Goal: Task Accomplishment & Management: Manage account settings

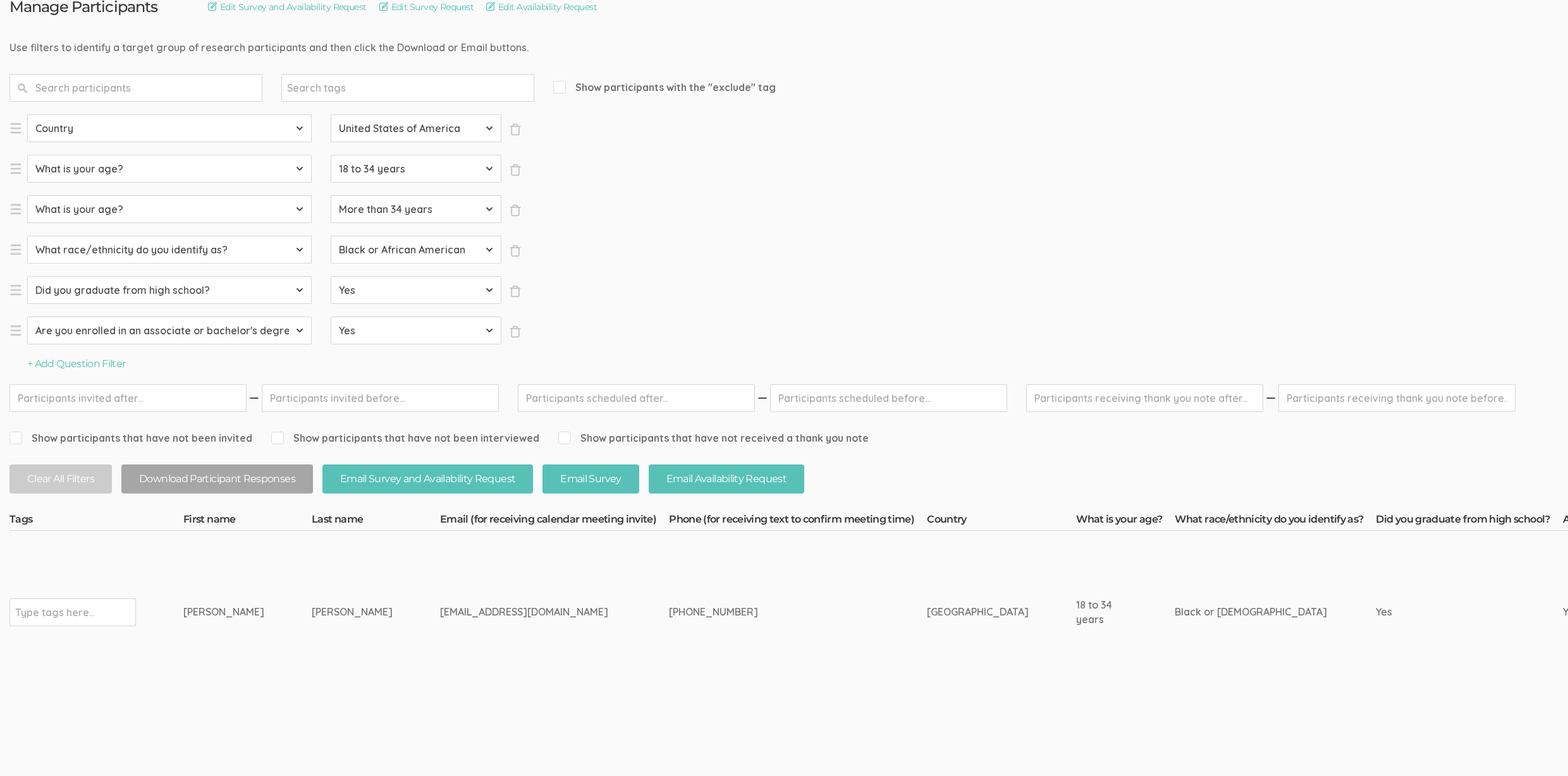
scroll to position [185, 0]
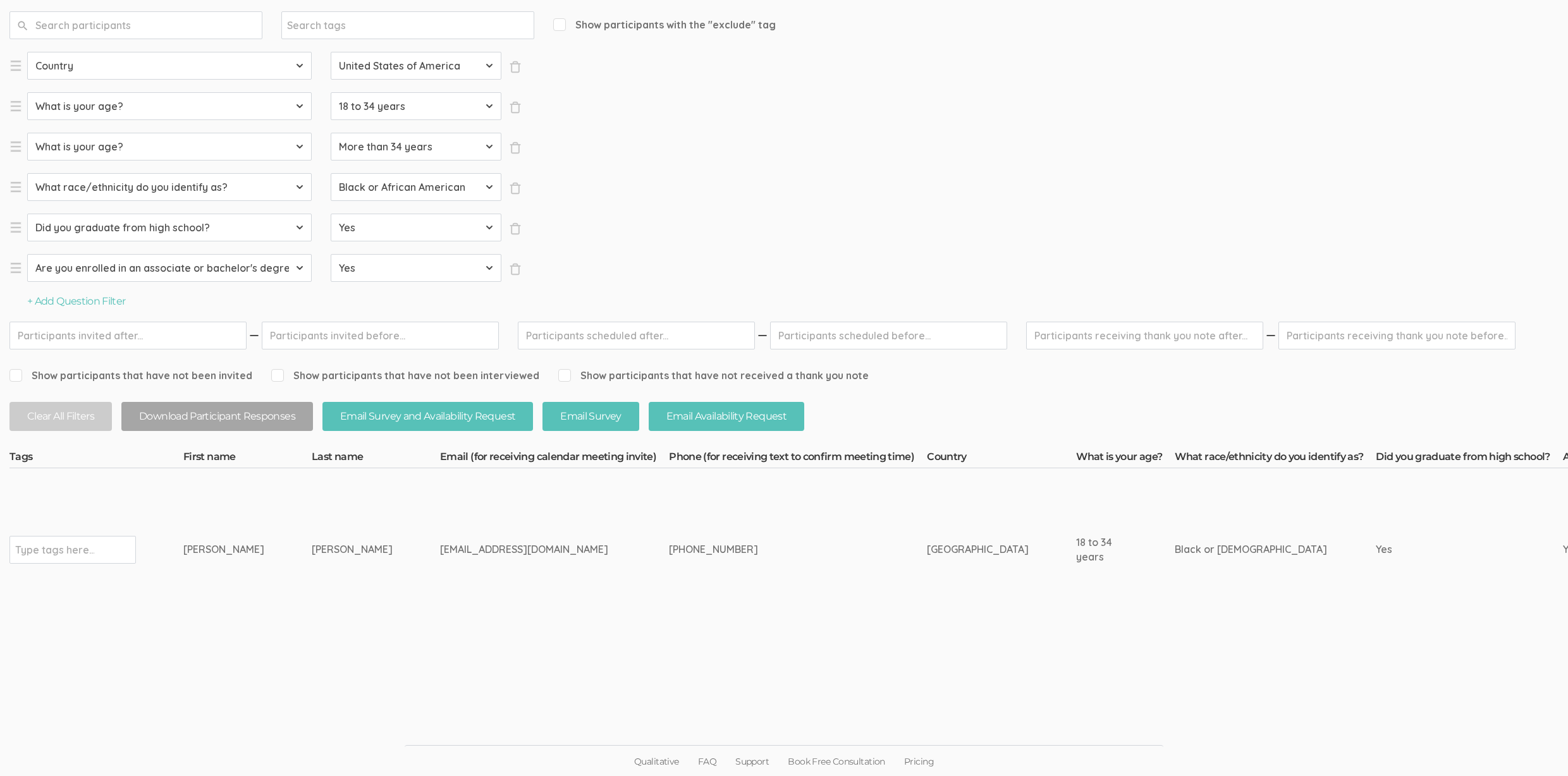
drag, startPoint x: 310, startPoint y: 547, endPoint x: 152, endPoint y: 551, distance: 158.1
copy tr "Type tags here... Megan Woods"
click at [410, 682] on ui-view "Qualitative FAQ Support Book Free Consultation Pricing" at bounding box center [784, 729] width 1568 height 96
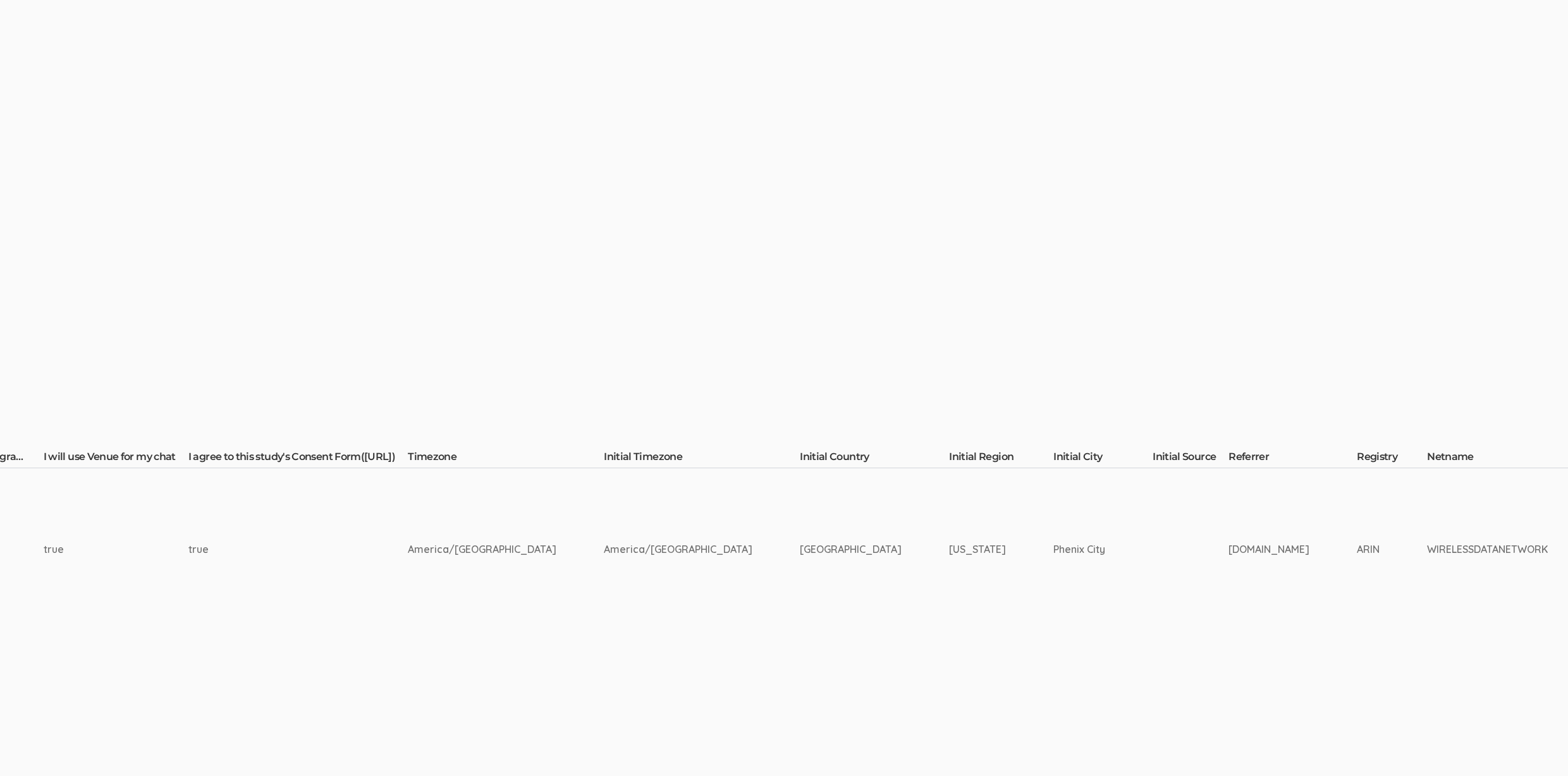
scroll to position [185, 1836]
drag, startPoint x: 991, startPoint y: 559, endPoint x: 928, endPoint y: 546, distance: 64.3
click at [928, 546] on tr "Type tags here... Megan Woods meganwoods.e@gmail.com" at bounding box center [850, 550] width 5354 height 163
copy tr "Phenix City"
click at [1151, 533] on td at bounding box center [1189, 550] width 76 height 163
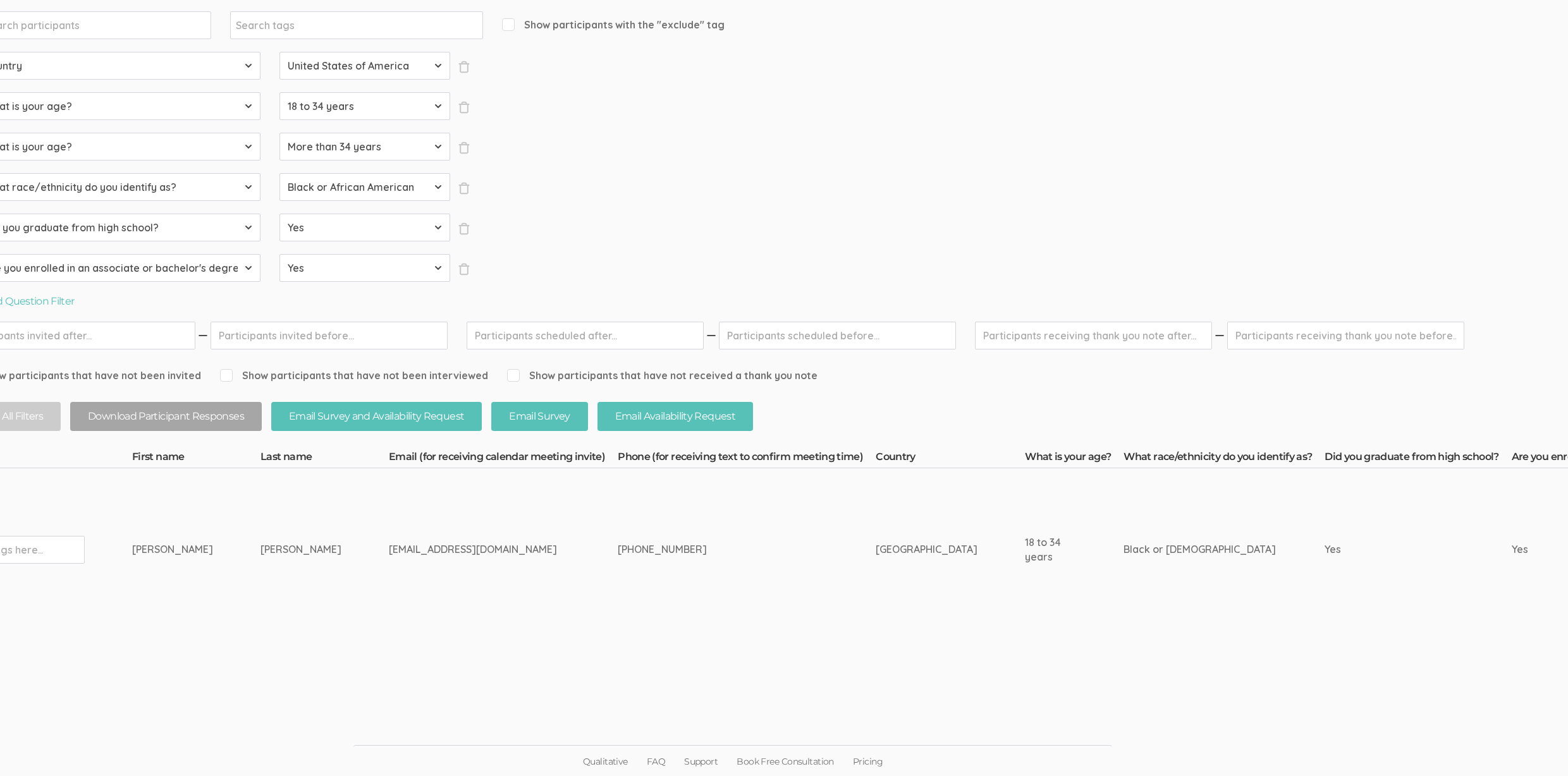
scroll to position [185, 0]
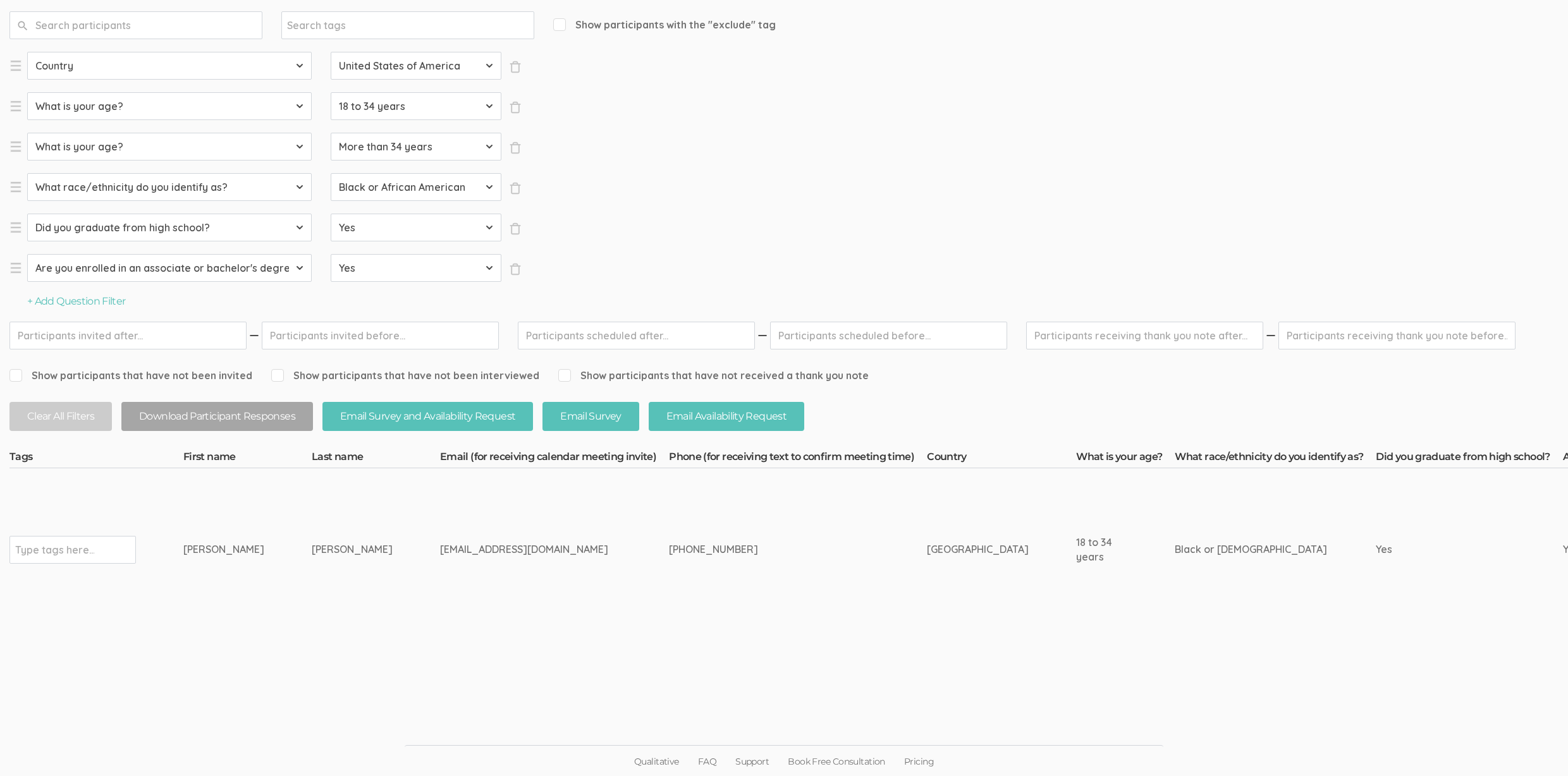
click at [669, 543] on div "269-363-8558" at bounding box center [774, 550] width 211 height 15
click at [669, 543] on div "269-363-8558" at bounding box center [774, 550] width 211 height 15
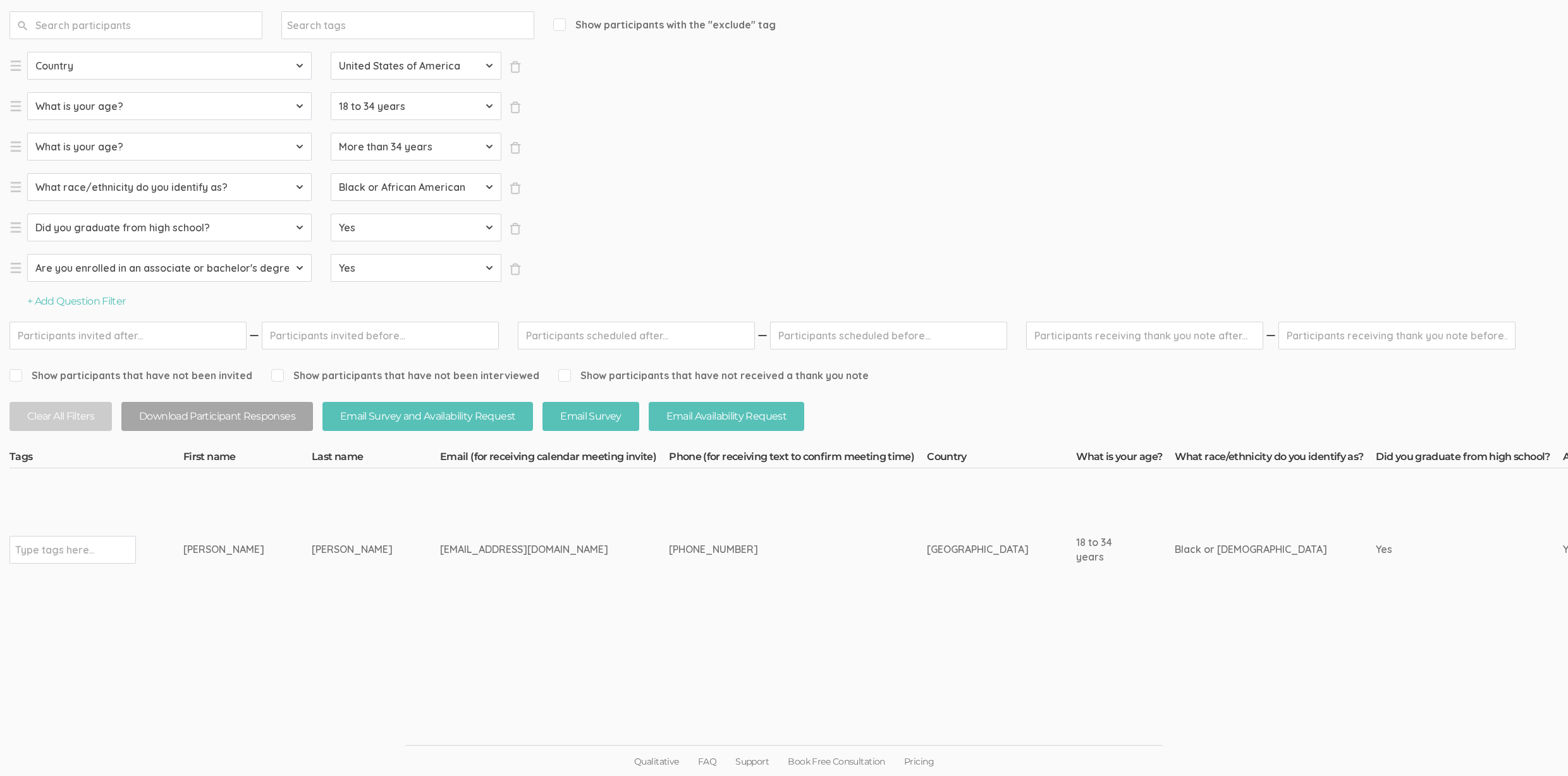
copy tr "269-363-8558"
click at [199, 574] on td "[PERSON_NAME]" at bounding box center [247, 550] width 129 height 163
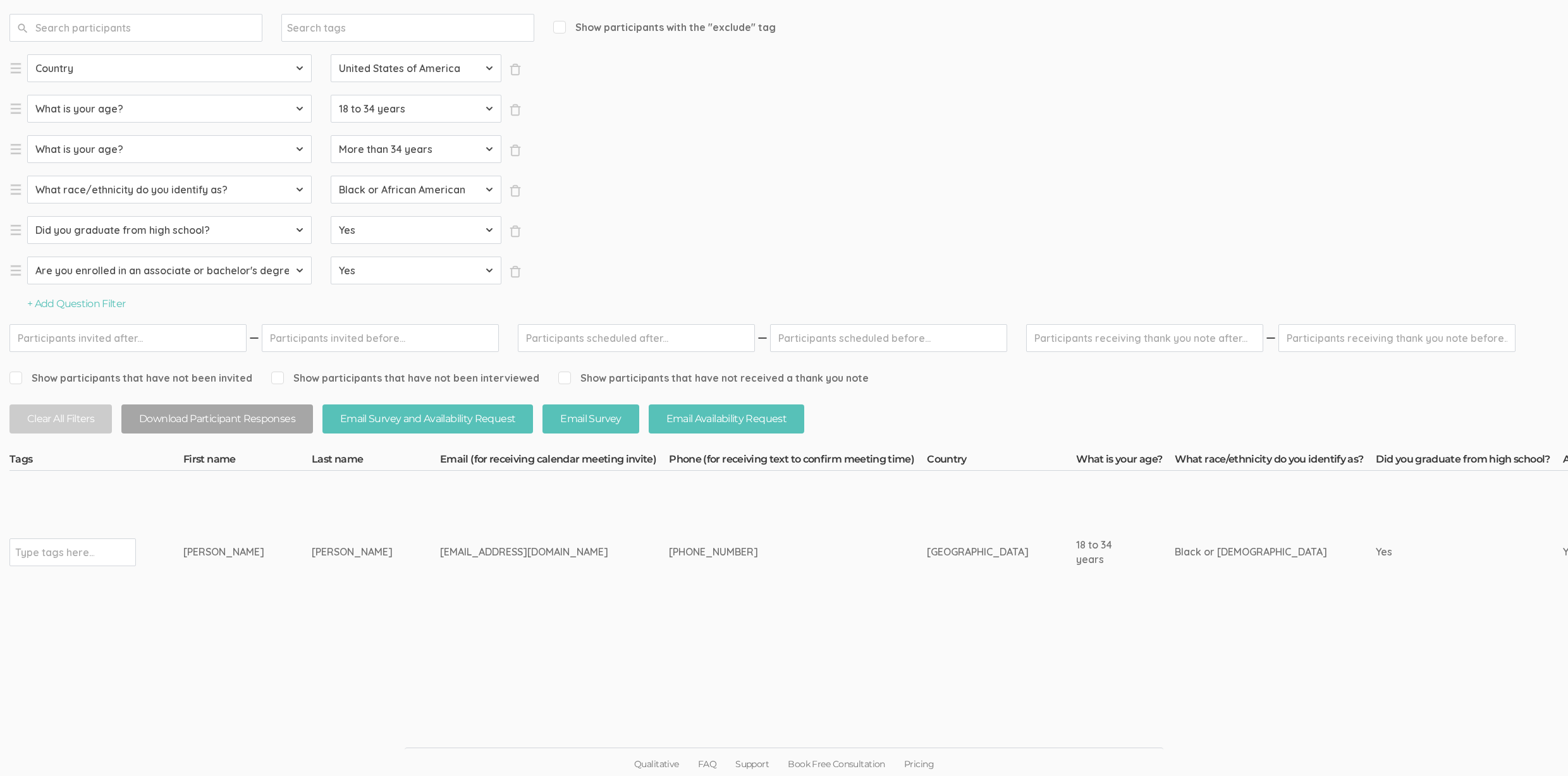
drag, startPoint x: 50, startPoint y: 571, endPoint x: 56, endPoint y: 564, distance: 9.2
click at [50, 571] on td "Type tags here..." at bounding box center [96, 552] width 174 height 163
click at [57, 555] on input "text" at bounding box center [55, 553] width 79 height 16
type input "verified"
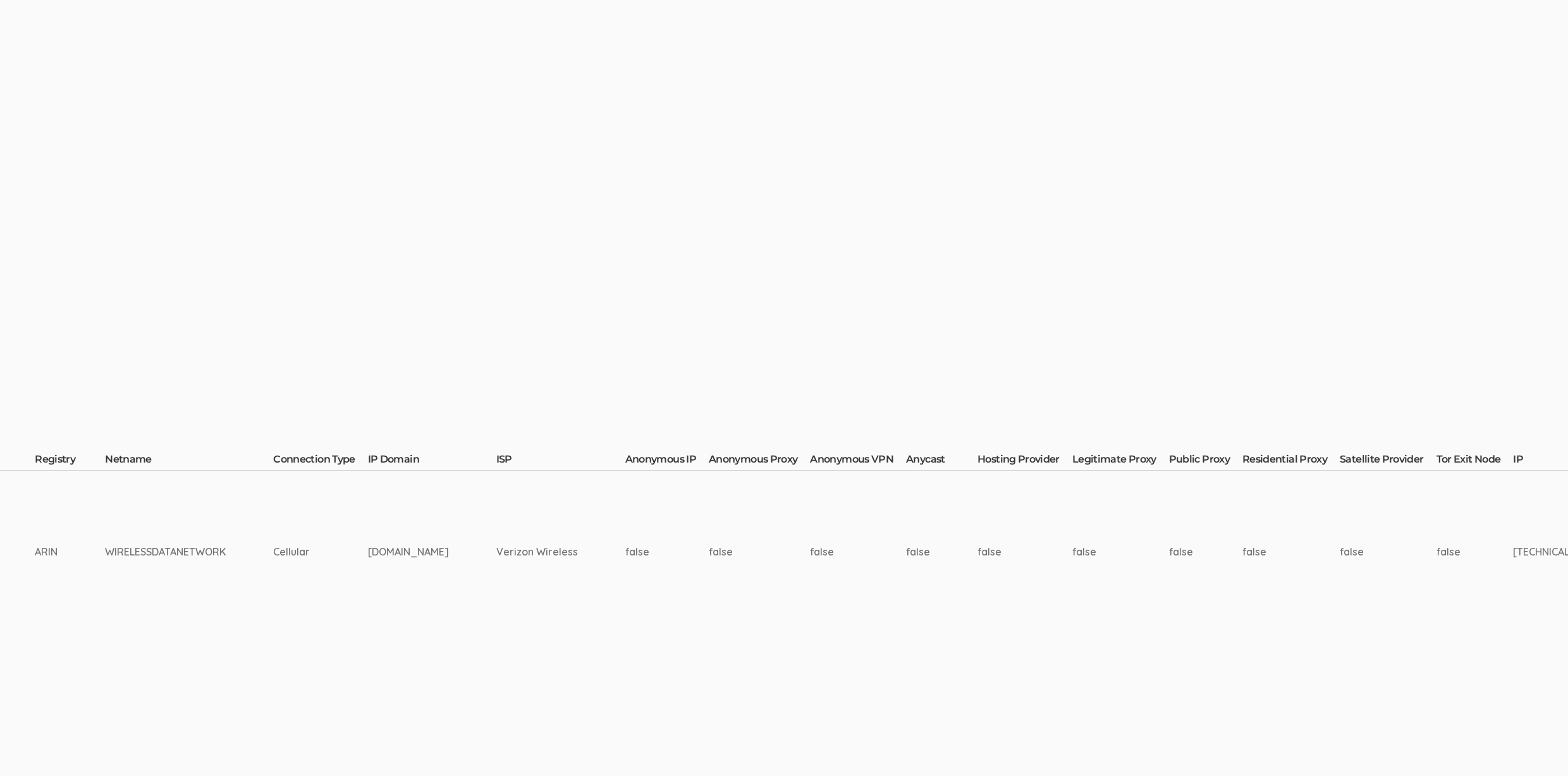
scroll to position [182, 3629]
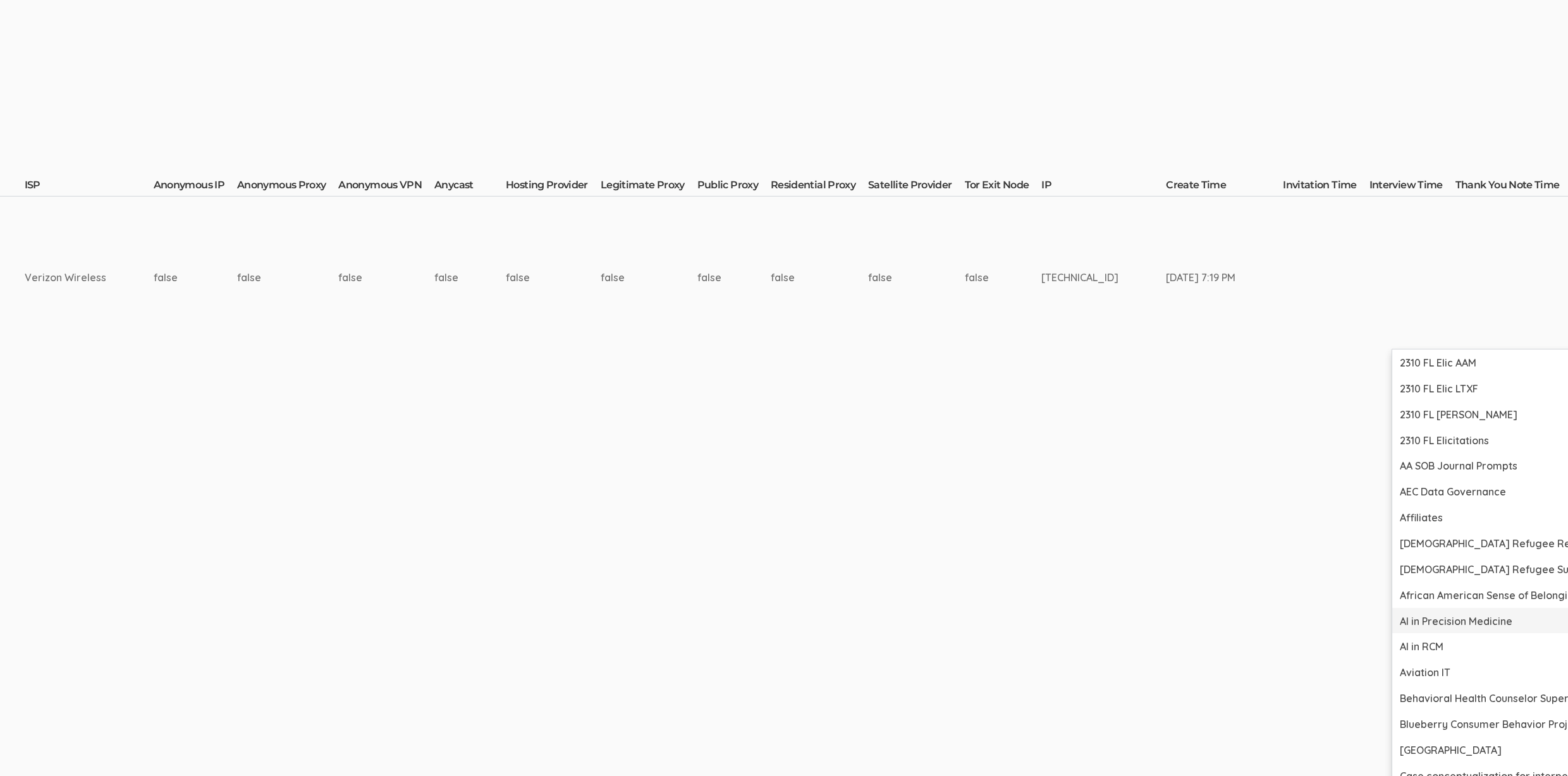
scroll to position [470, 3629]
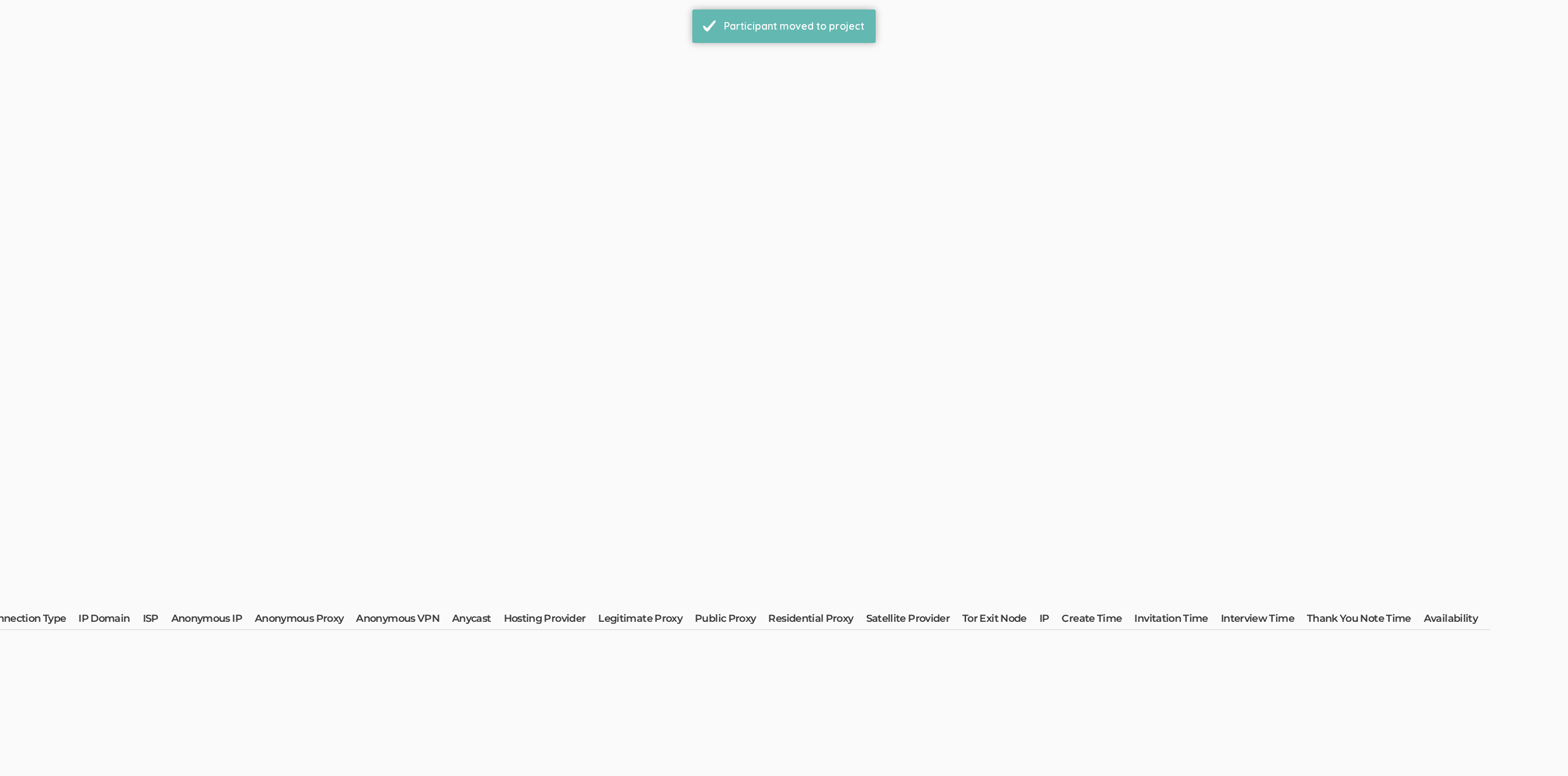
scroll to position [0, 0]
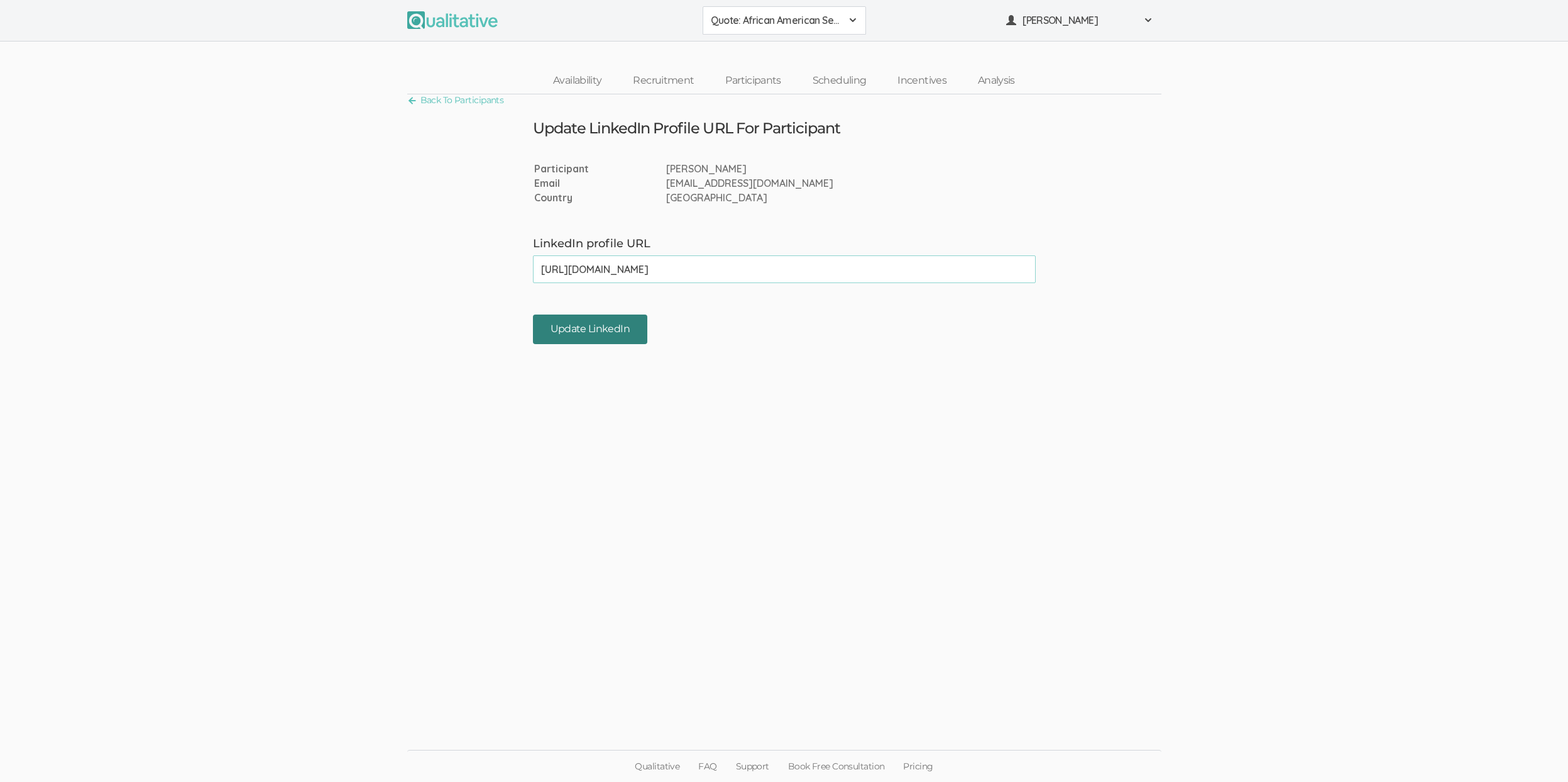
type input "https://www.linkedin.com/in/meganewoods/"
click at [579, 337] on input "Update LinkedIn" at bounding box center [590, 329] width 114 height 30
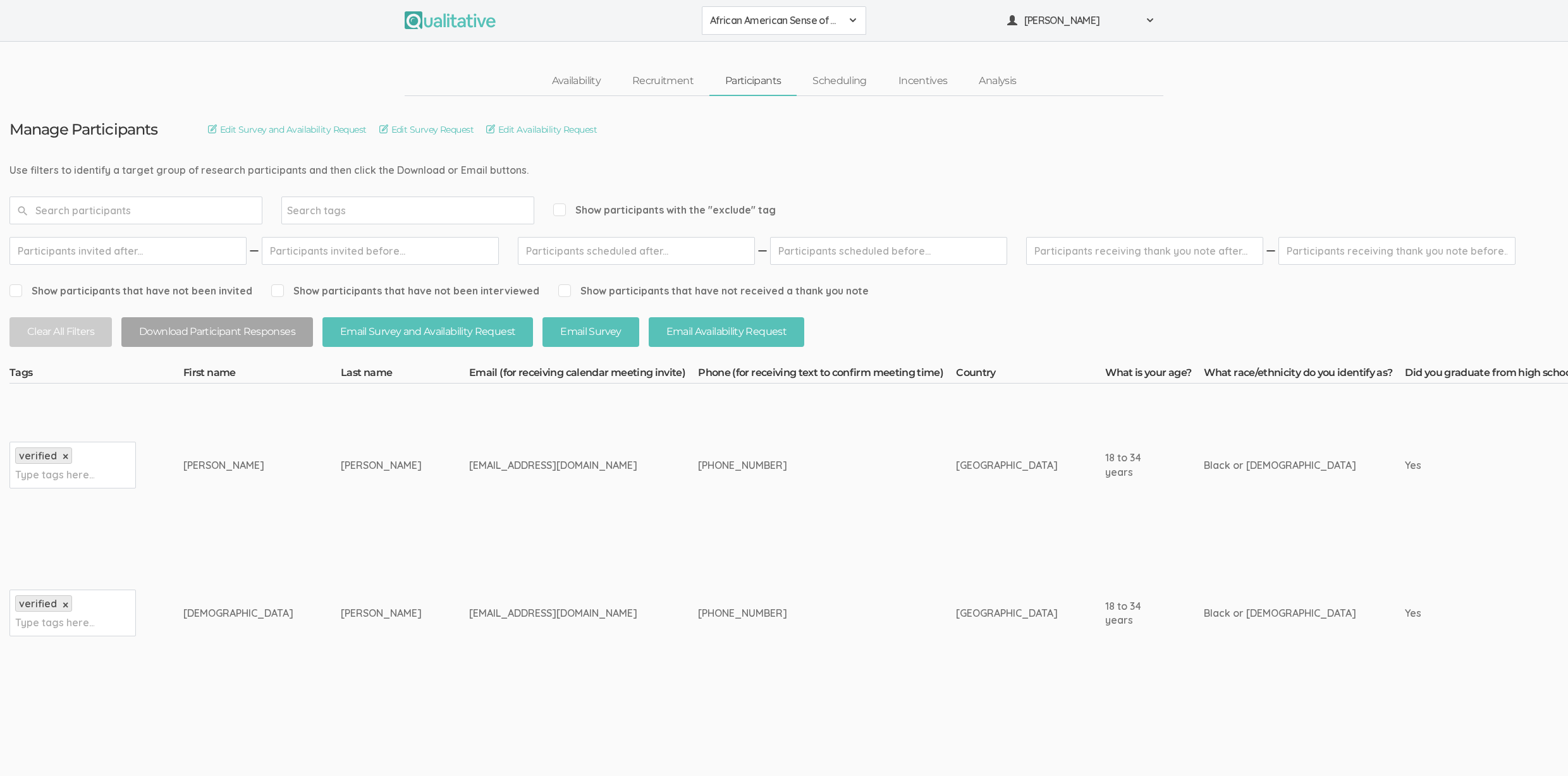
click at [698, 578] on td "[PHONE_NUMBER]" at bounding box center [826, 614] width 258 height 134
click at [766, 570] on td "[PHONE_NUMBER]" at bounding box center [826, 614] width 258 height 134
click at [341, 473] on td "Woods" at bounding box center [405, 465] width 129 height 163
click at [821, 86] on link "Scheduling" at bounding box center [839, 81] width 86 height 27
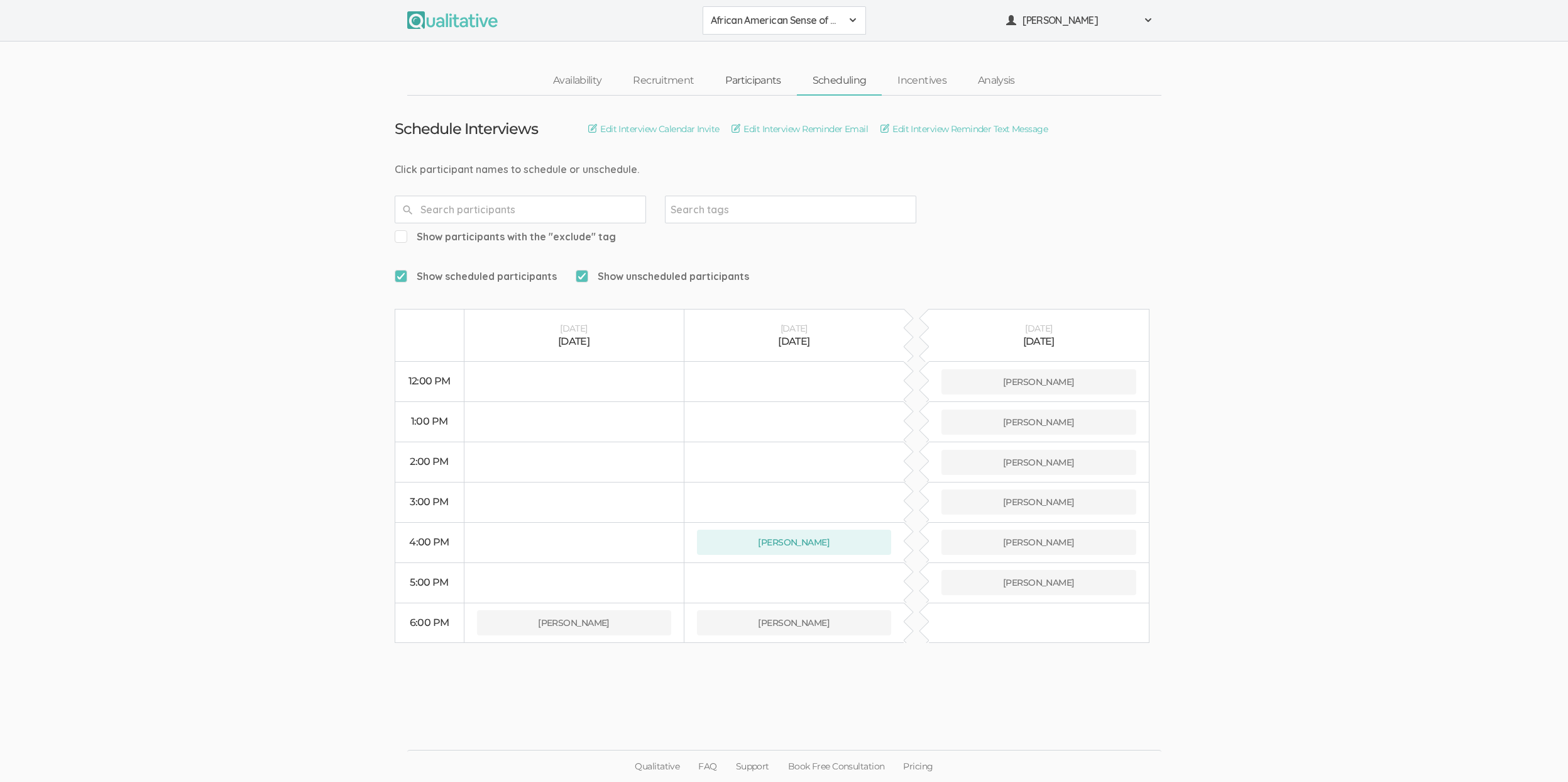
click at [738, 77] on link "Participants" at bounding box center [754, 81] width 87 height 27
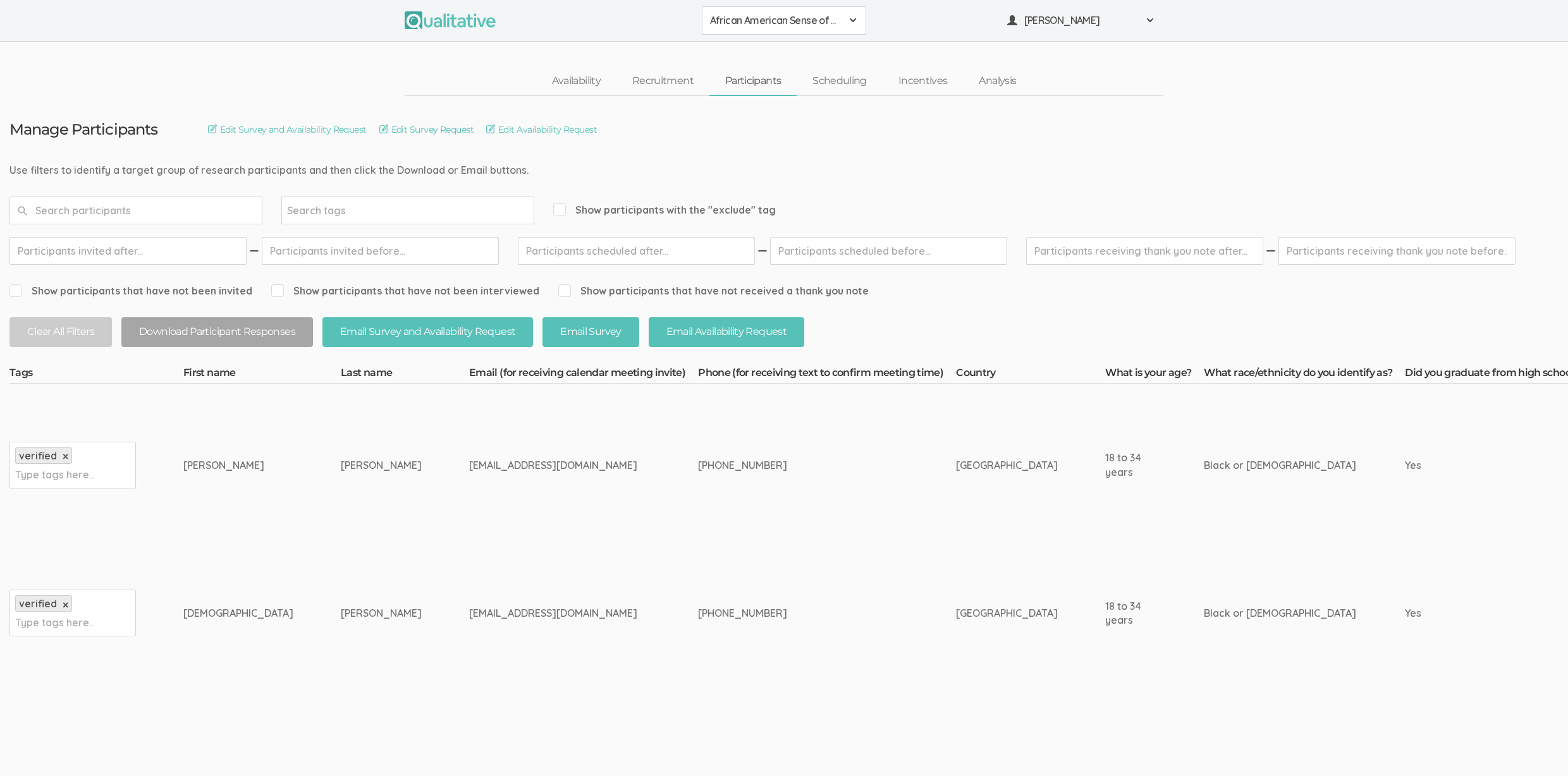
click at [348, 78] on div "Availability Recruitment Participants Scheduling Incentives Analysis" at bounding box center [784, 81] width 1568 height 29
click at [766, 557] on td "334-669-7719" at bounding box center [826, 614] width 258 height 134
click at [956, 590] on td "[GEOGRAPHIC_DATA]" at bounding box center [1031, 614] width 150 height 134
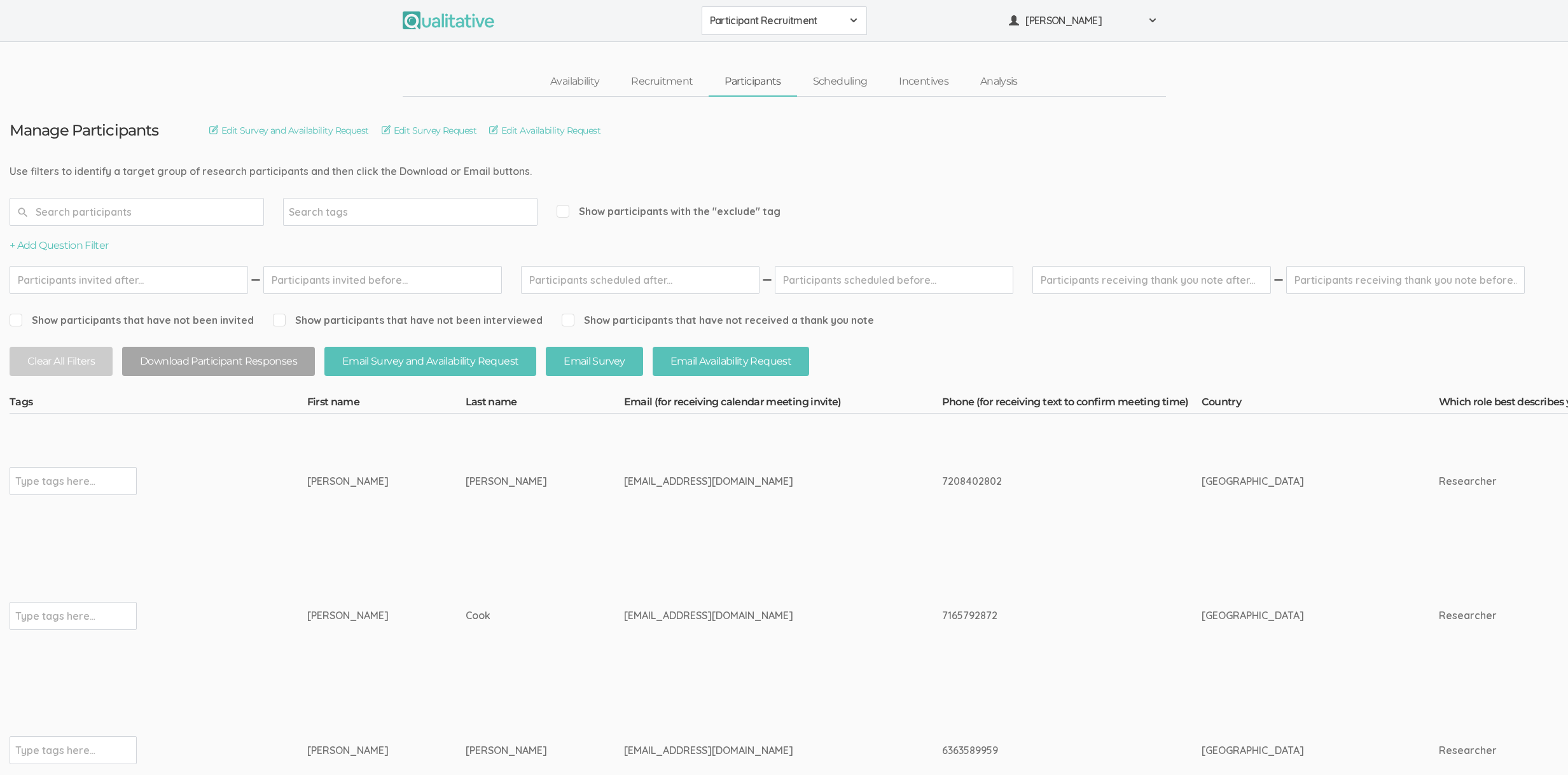
click at [354, 582] on td "Tomasina" at bounding box center [386, 615] width 159 height 135
click at [350, 576] on td "Tomasina" at bounding box center [386, 615] width 159 height 135
click at [465, 509] on td "Ramos" at bounding box center [544, 481] width 159 height 135
drag, startPoint x: 548, startPoint y: 584, endPoint x: 553, endPoint y: 567, distance: 17.7
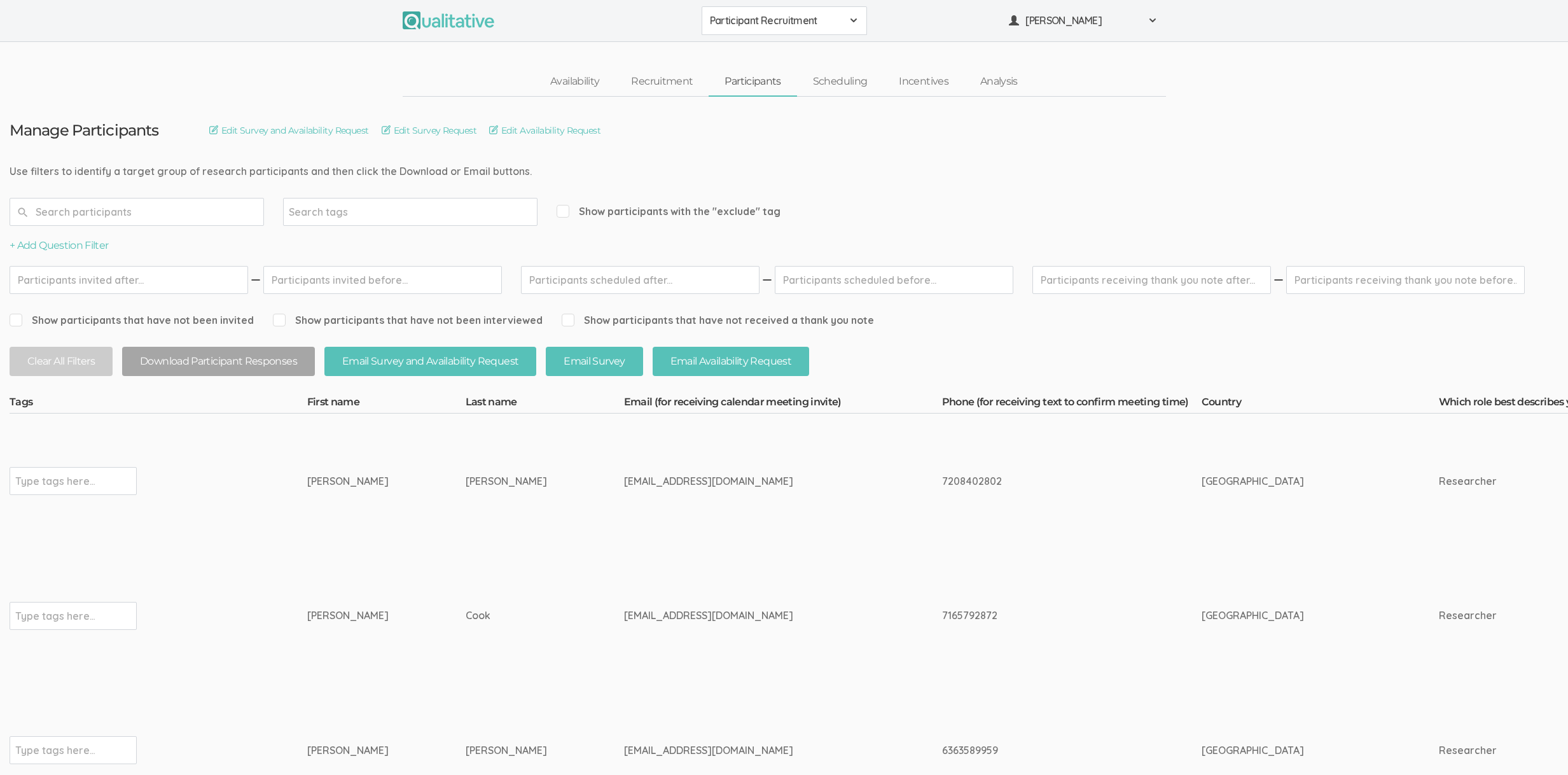
click at [624, 583] on td "tomasinacook@aol.com" at bounding box center [783, 615] width 319 height 135
click at [624, 492] on td "audrey22ramos@gmail.com" at bounding box center [783, 481] width 319 height 135
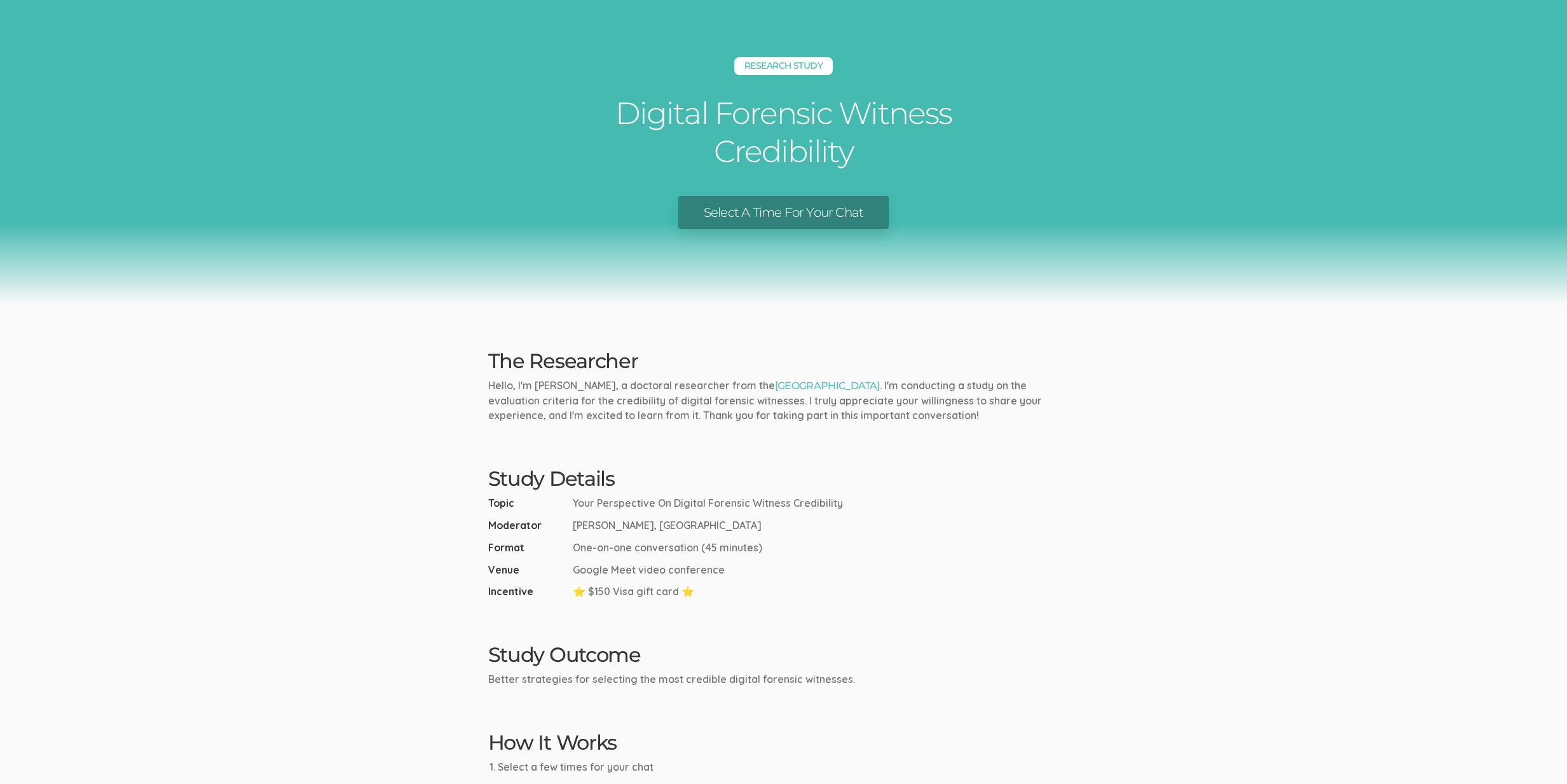
click at [824, 204] on link "Select A Time For Your Chat" at bounding box center [784, 212] width 210 height 34
click at [298, 430] on ui-view "Research Study Digital Forensic Witness Credibility Select A Time For Your Chat…" at bounding box center [784, 476] width 1567 height 953
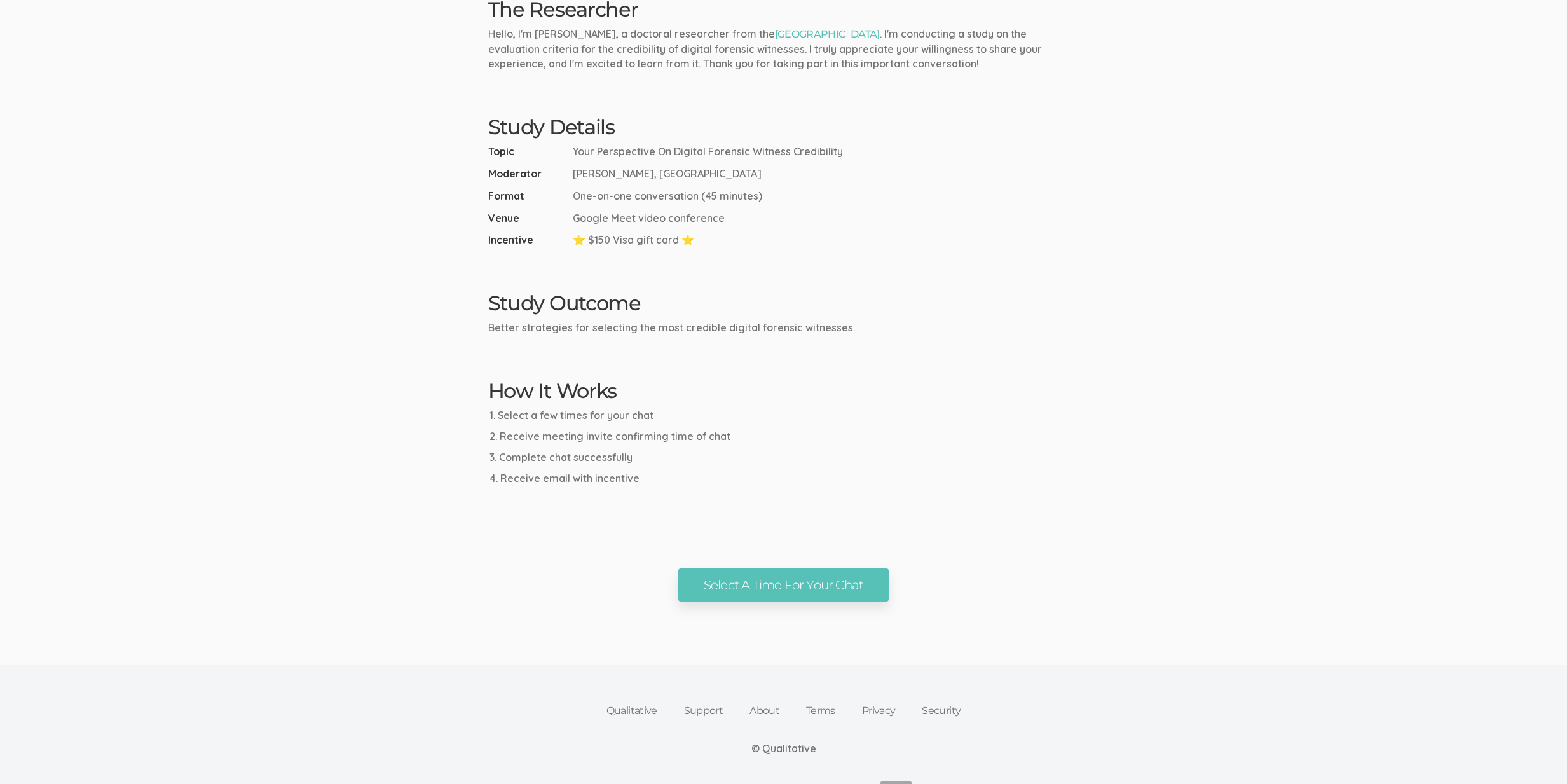
scroll to position [336, 0]
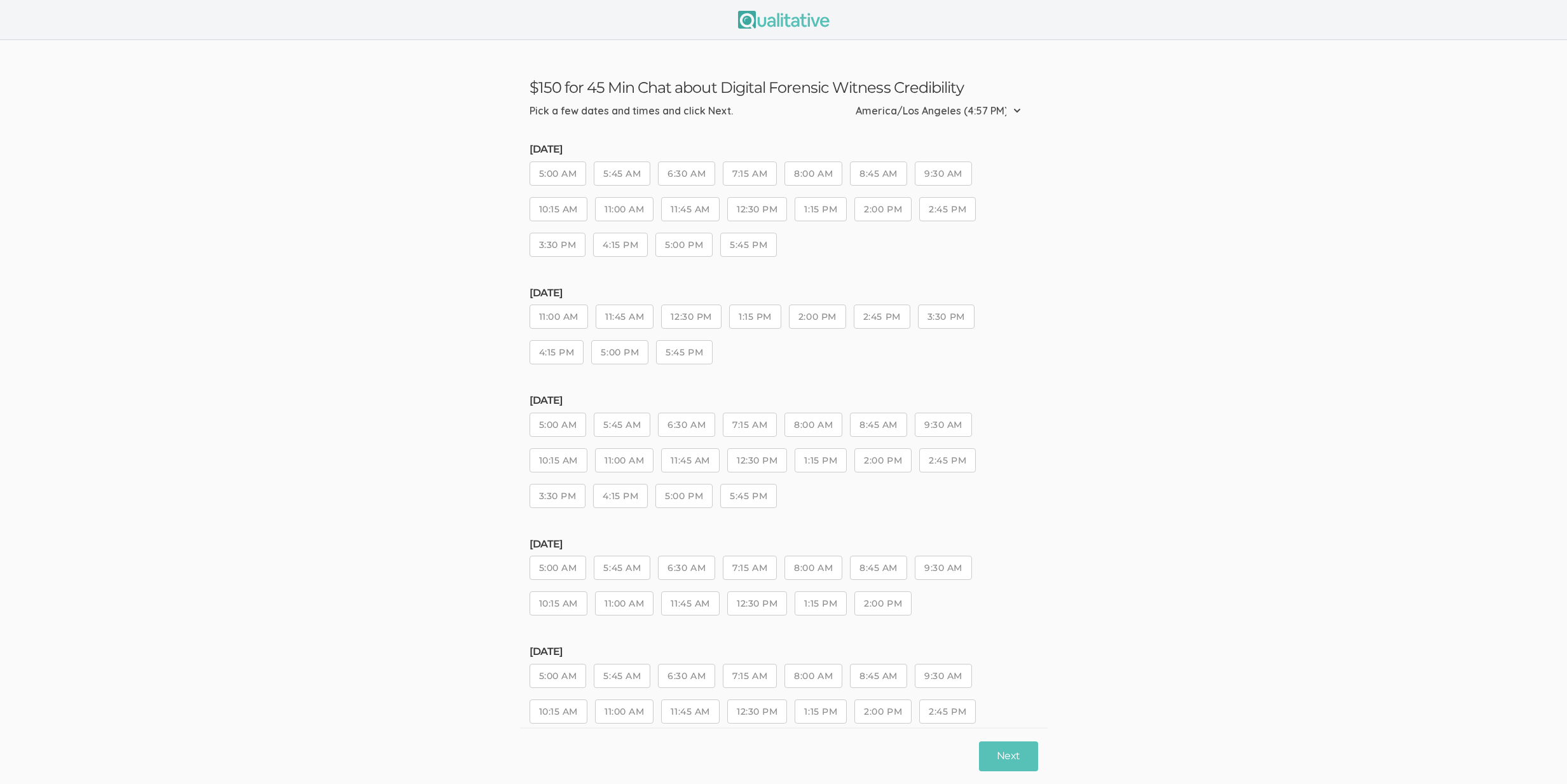
click at [727, 424] on button "7:15 AM" at bounding box center [750, 425] width 54 height 24
click at [849, 434] on div "Monday, Aug 25 5:00 AM 5:45 AM 6:30 AM 7:15 AM 8:00 AM 8:45 AM 9:30 AM 10:15 AM…" at bounding box center [784, 457] width 508 height 125
click at [878, 424] on button "8:45 AM" at bounding box center [879, 425] width 57 height 24
click at [1027, 755] on button "Next" at bounding box center [1008, 756] width 59 height 30
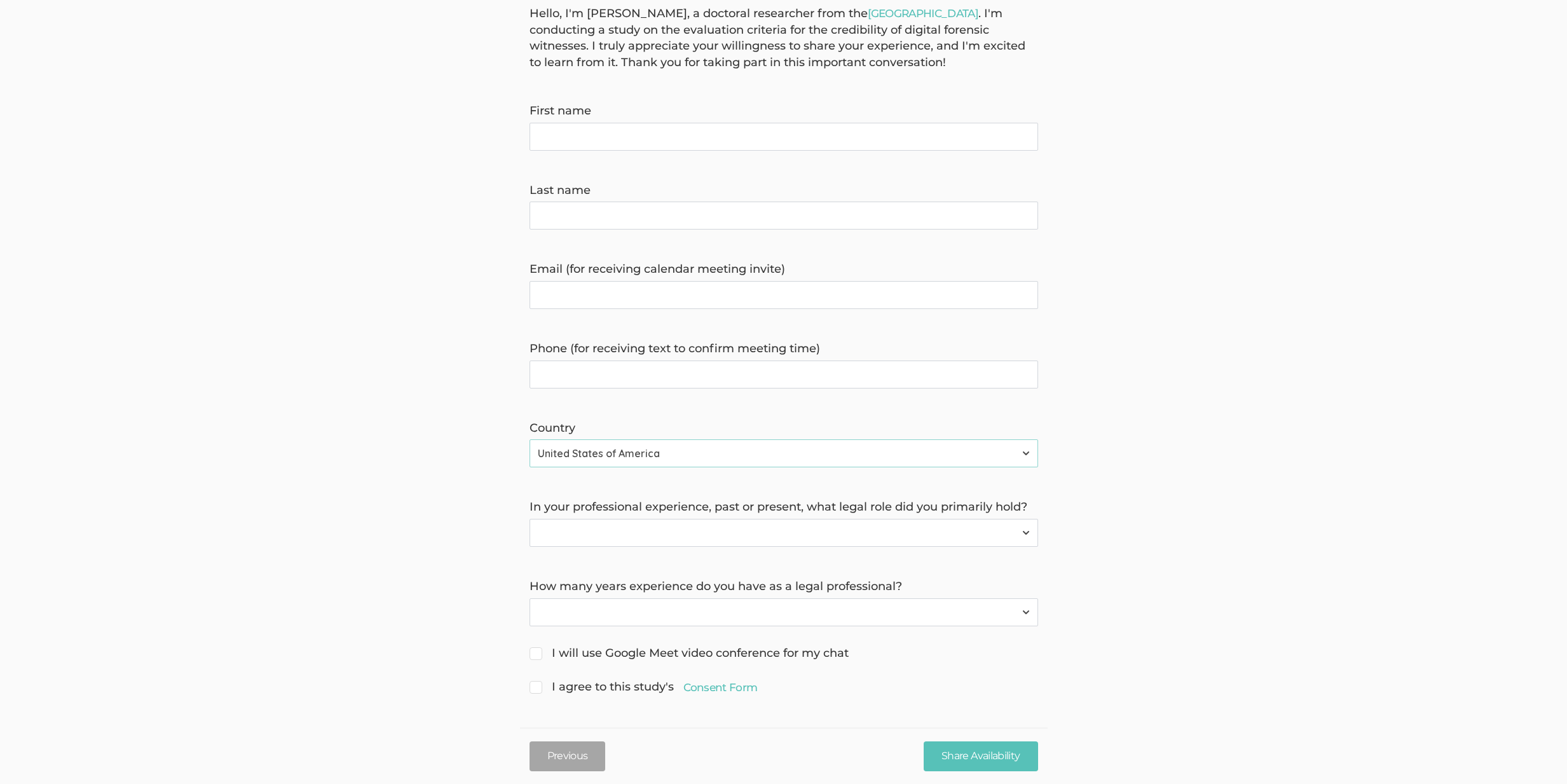
scroll to position [125, 0]
click at [728, 689] on link "Consent Form" at bounding box center [720, 685] width 74 height 16
click at [704, 472] on form "Hello, I'm Buddy Carter, a doctoral researcher from the University of the Cumbe…" at bounding box center [784, 349] width 1567 height 691
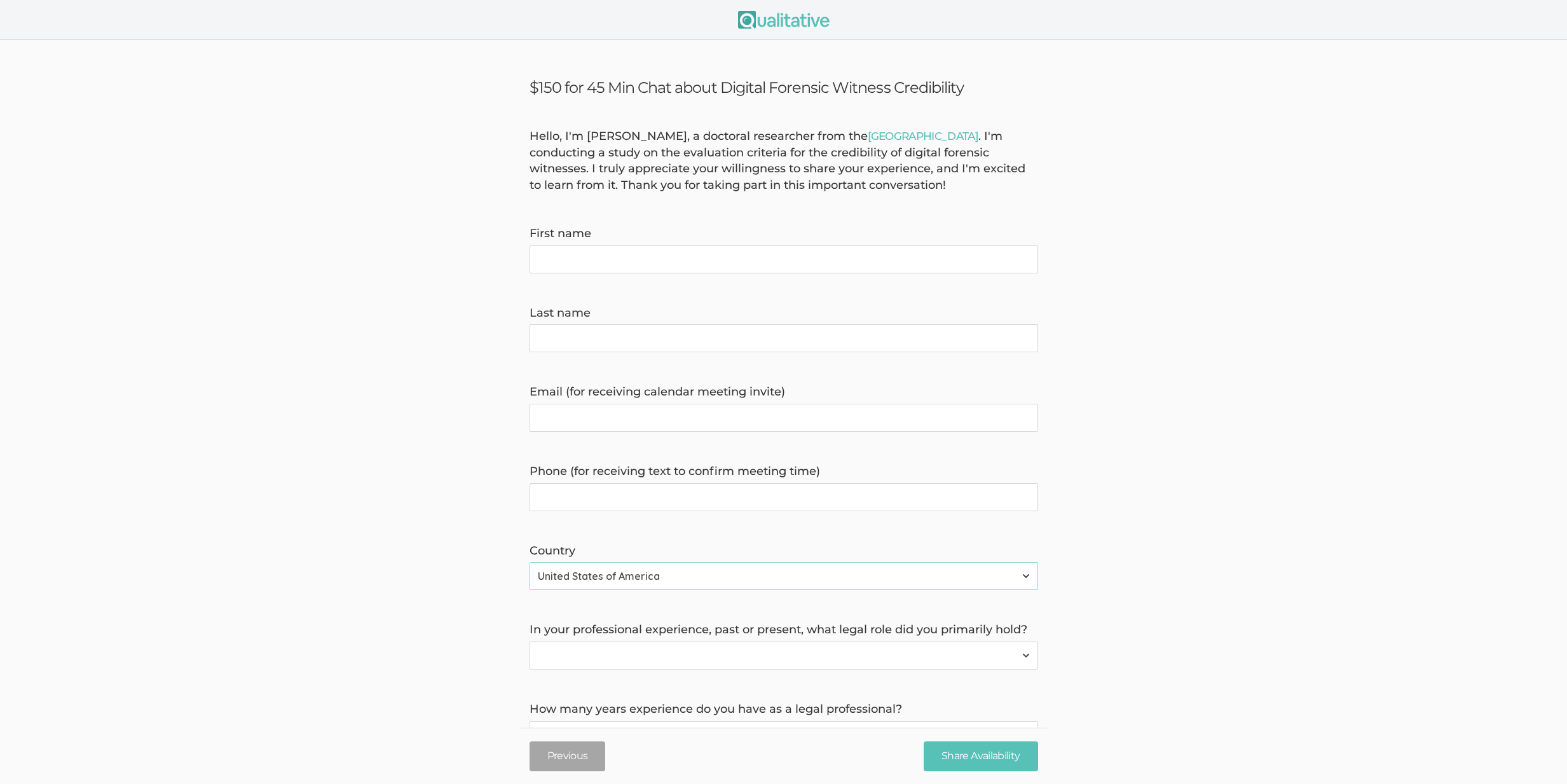
click at [301, 427] on form "Hello, I'm Buddy Carter, a doctoral researcher from the University of the Cumbe…" at bounding box center [784, 474] width 1567 height 691
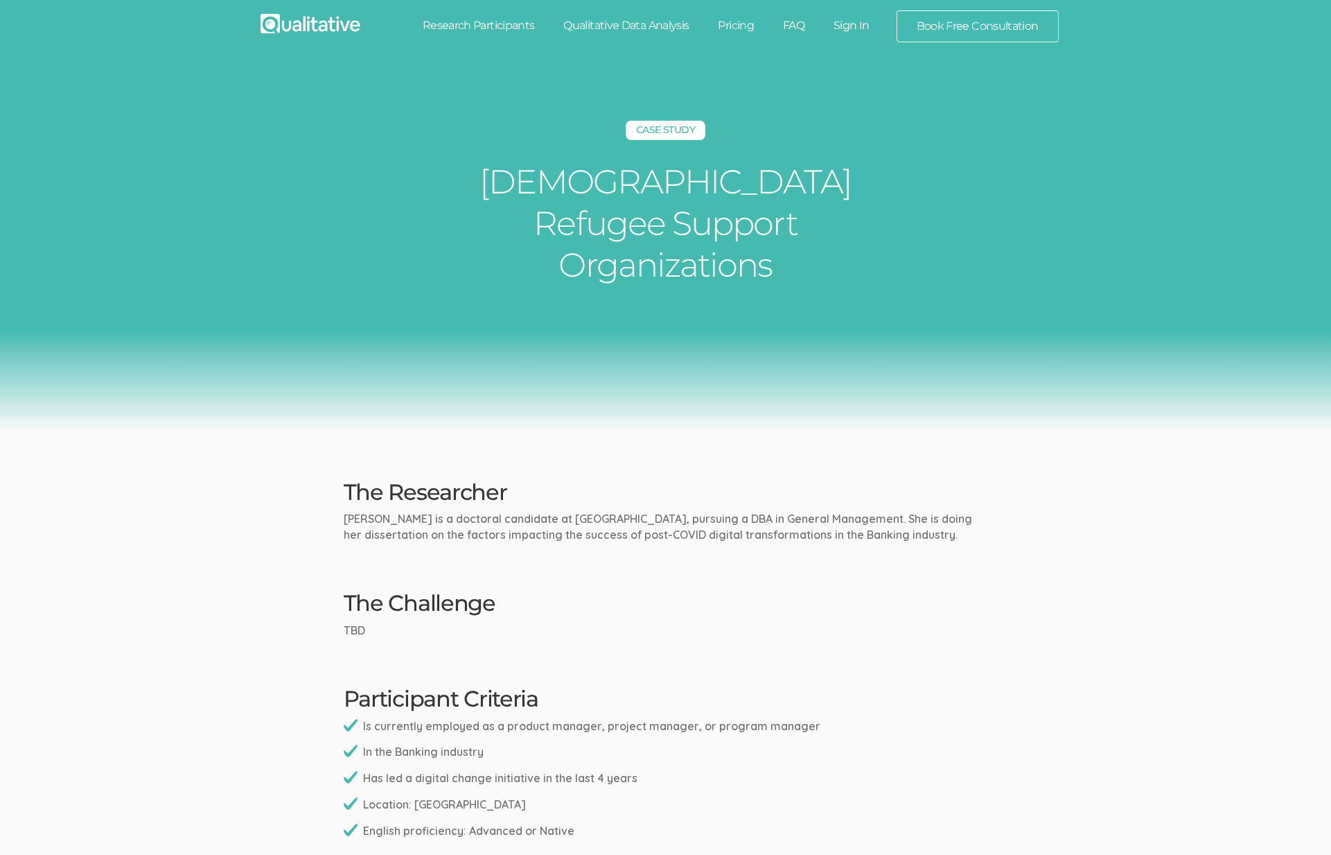
click at [1128, 298] on div "Case Study [DEMOGRAPHIC_DATA] Refugee Support Organizations" at bounding box center [665, 244] width 1331 height 373
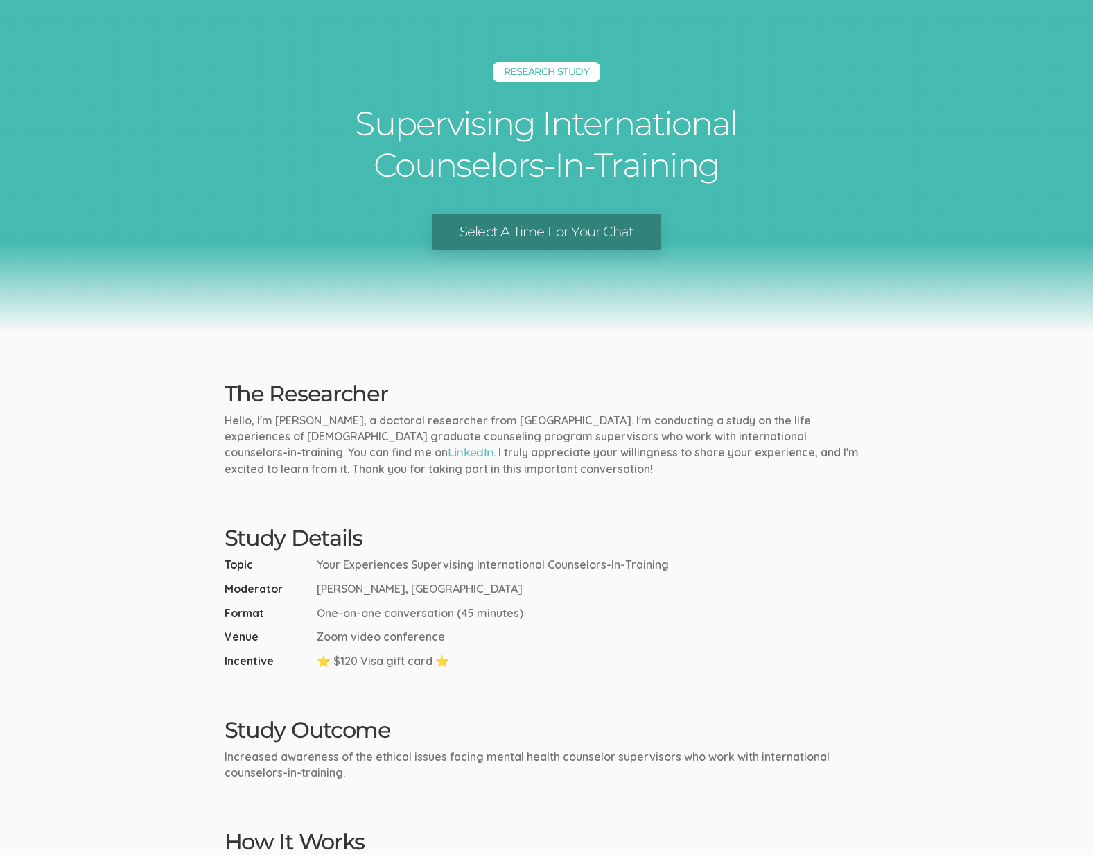
click at [818, 484] on ui-view "Research Study Supervising International Counselors-In-Training Select A Time F…" at bounding box center [546, 535] width 1093 height 1071
click at [710, 437] on p "Hello, I'm Keith Godsey, a doctoral researcher from Capella University. I'm con…" at bounding box center [547, 444] width 645 height 64
click at [505, 234] on link "Select A Time For Your Chat" at bounding box center [546, 231] width 229 height 37
click at [572, 333] on ui-view "Research Study Supervising International Counselors-In-Training Select A Time F…" at bounding box center [546, 535] width 1093 height 1071
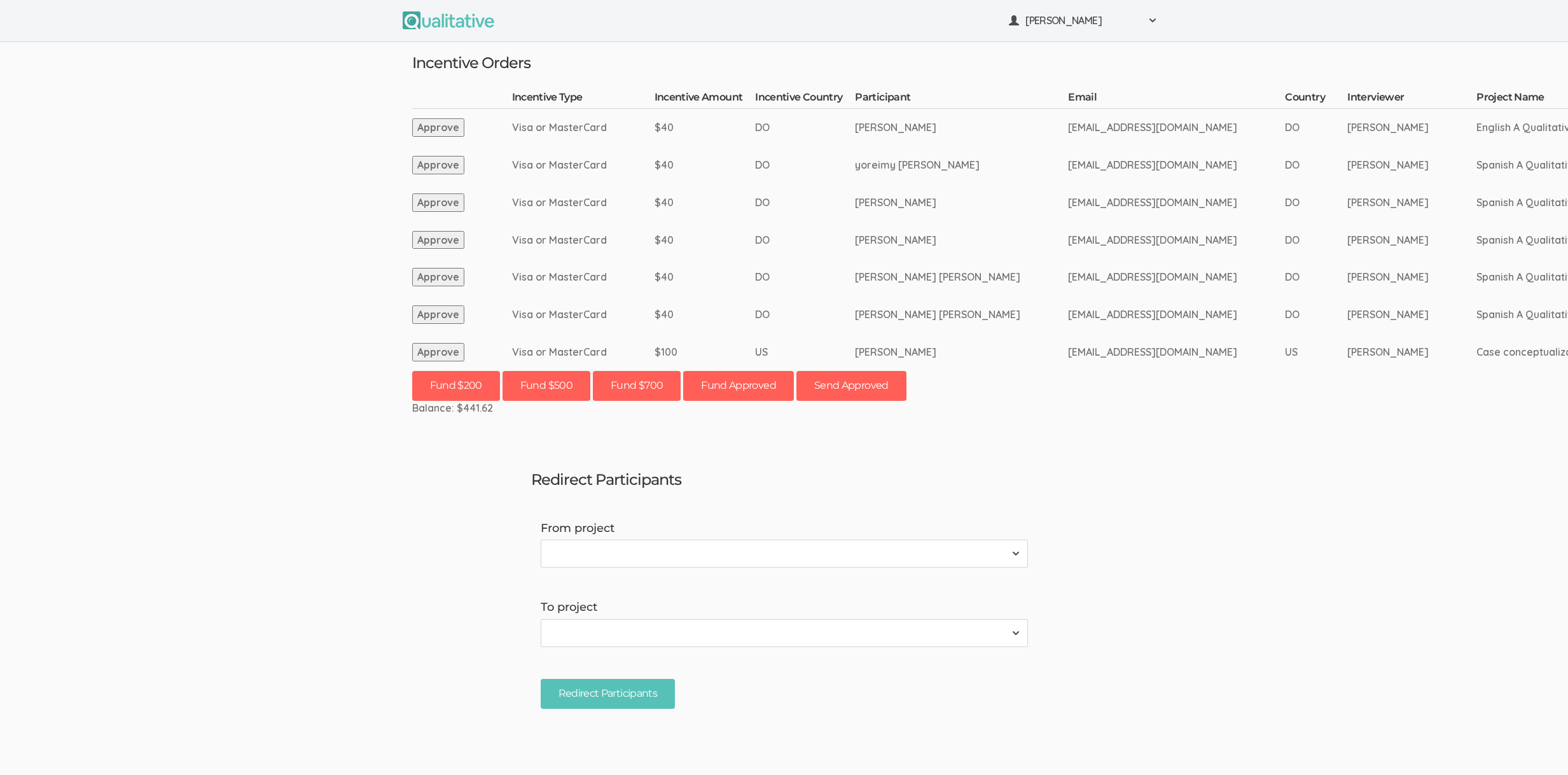
click at [999, 247] on td "[PERSON_NAME]" at bounding box center [962, 240] width 213 height 38
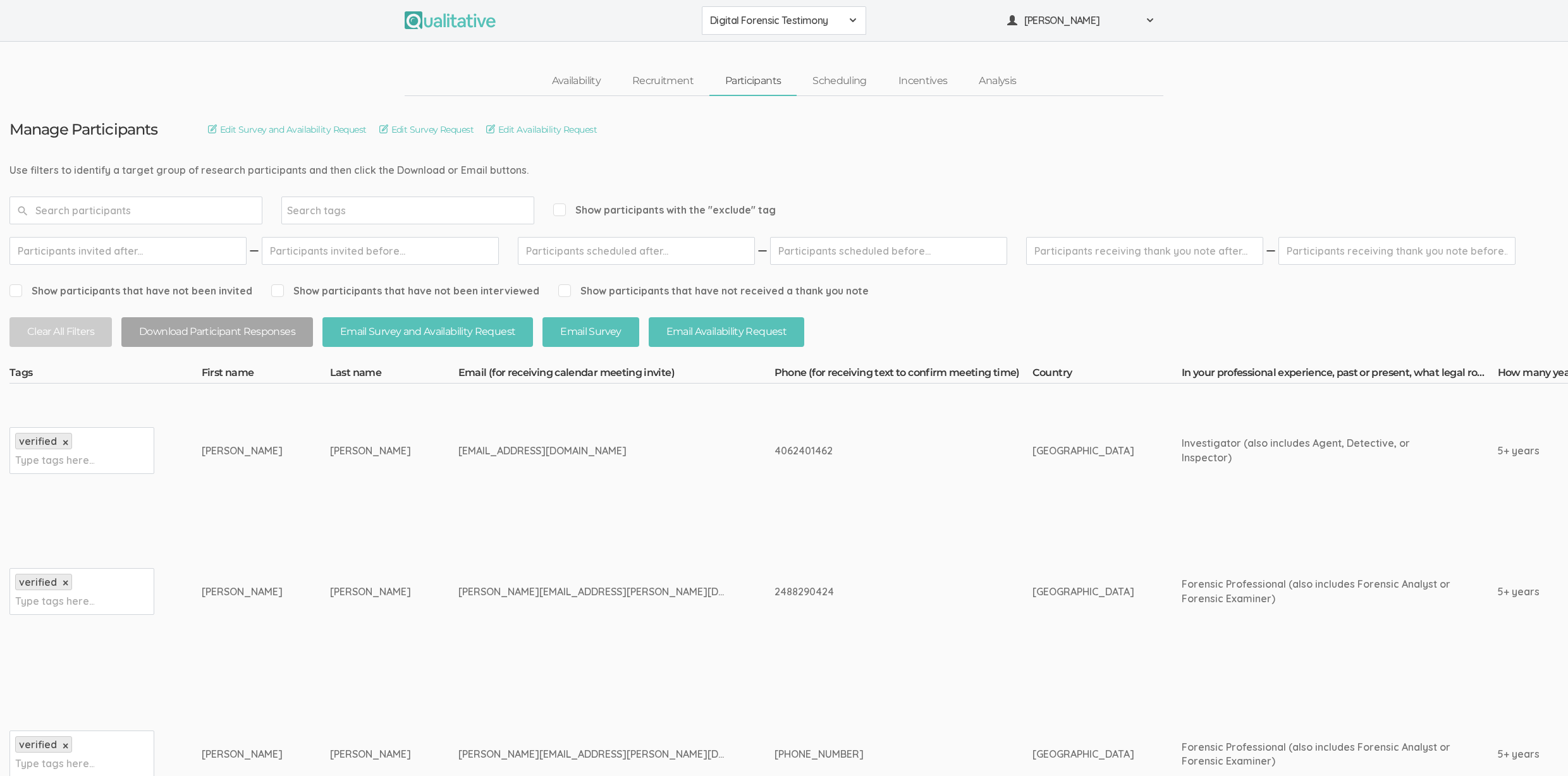
click at [804, 535] on td "2488290424" at bounding box center [903, 592] width 258 height 148
click at [458, 466] on td "jmcdonald4114@yahoo.com" at bounding box center [616, 450] width 317 height 134
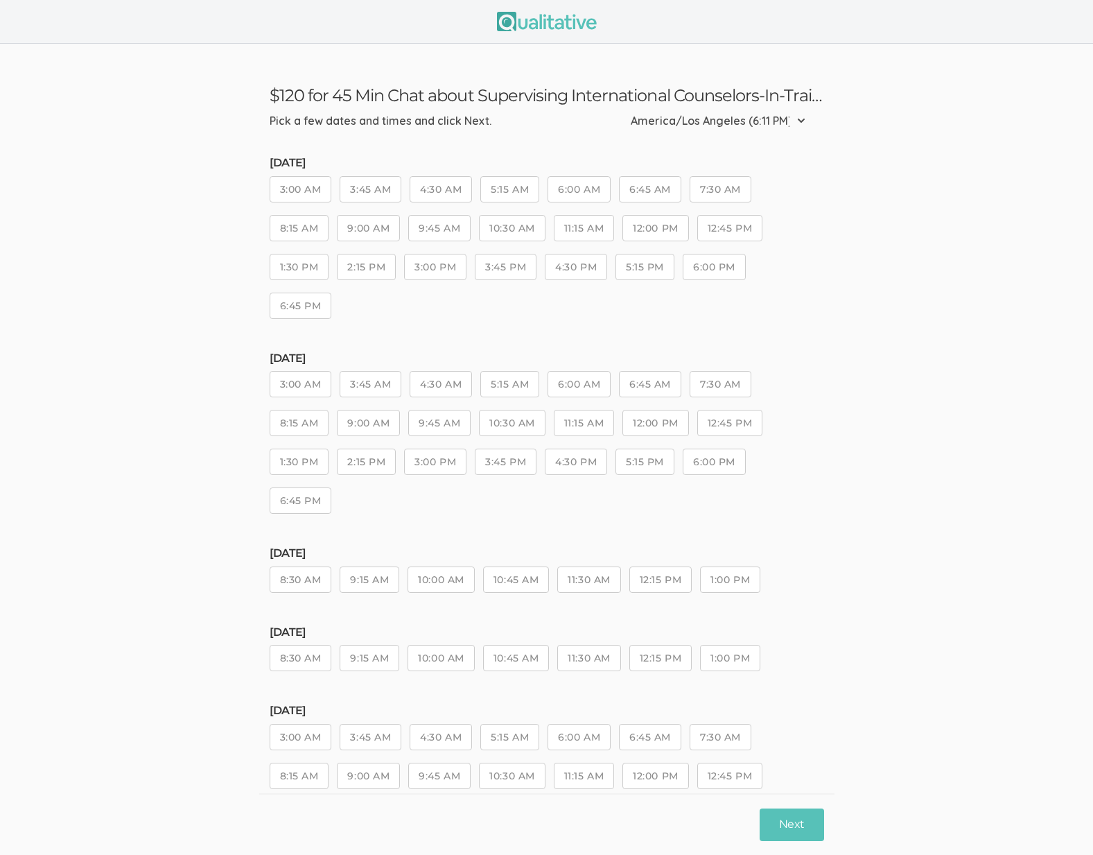
click at [579, 315] on div "Thursday, Aug 21 3:00 AM 3:45 AM 4:30 AM 5:15 AM 6:00 AM 6:45 AM 7:30 AM 8:15 A…" at bounding box center [547, 244] width 554 height 175
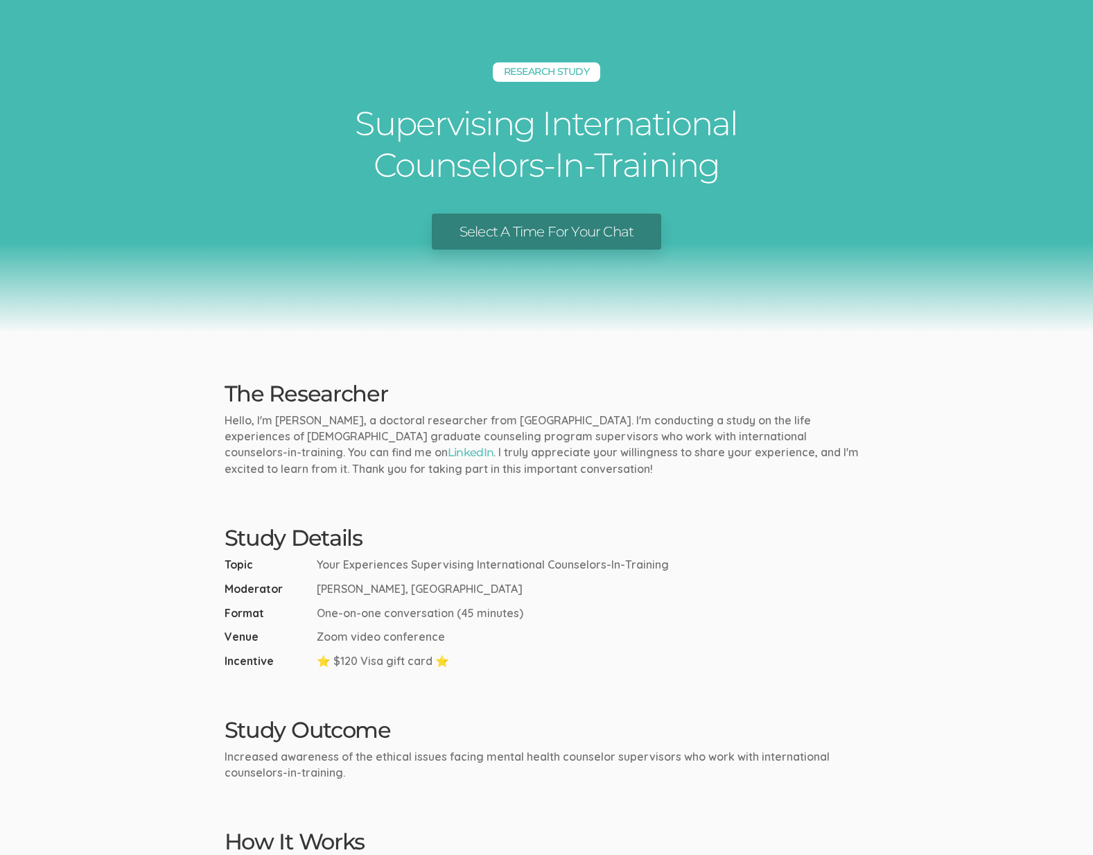
click at [808, 308] on div "Research Study Supervising International Counselors-In-Training Select A Time F…" at bounding box center [546, 166] width 1093 height 333
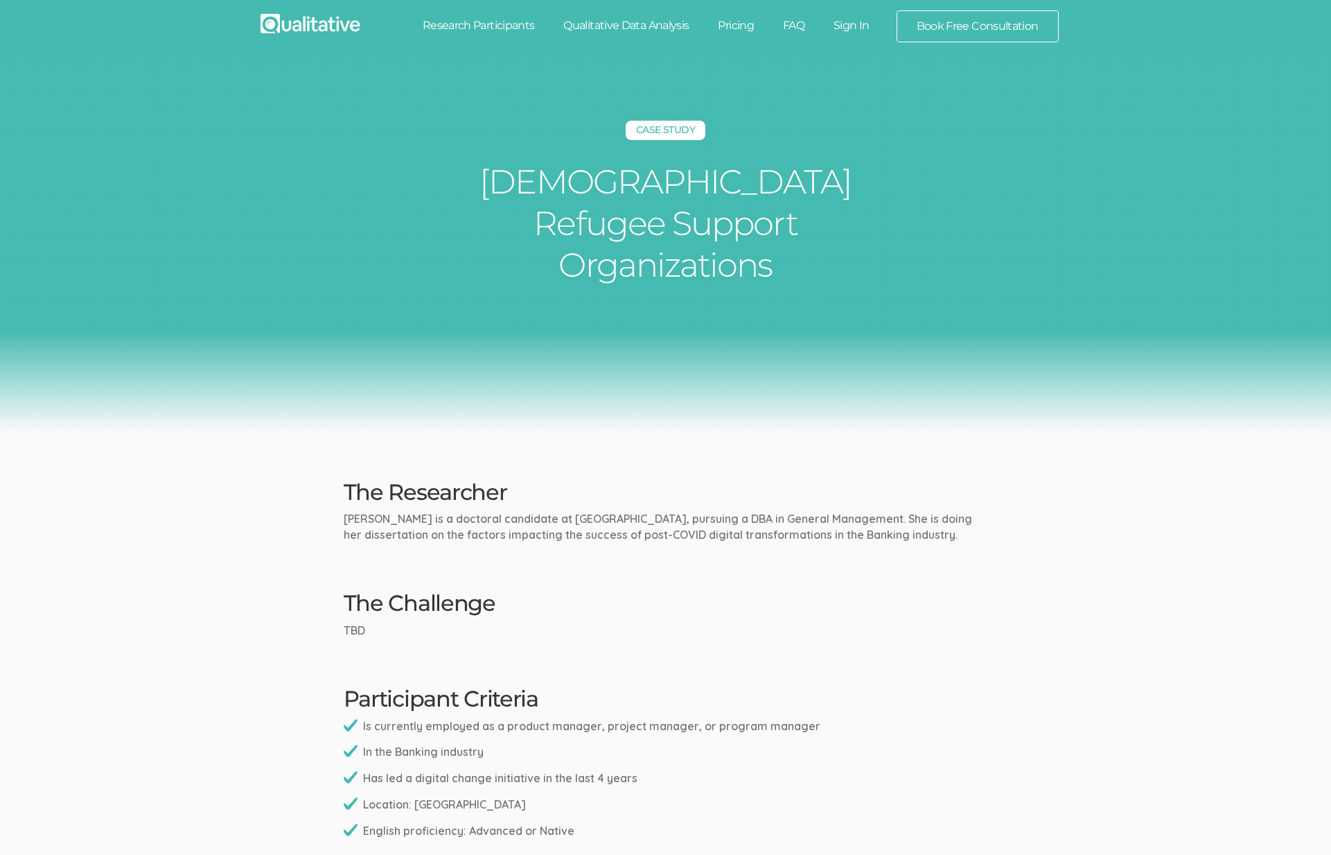
click at [1121, 380] on div "Case Study Afghan Refugee Support Organizations" at bounding box center [665, 244] width 1331 height 373
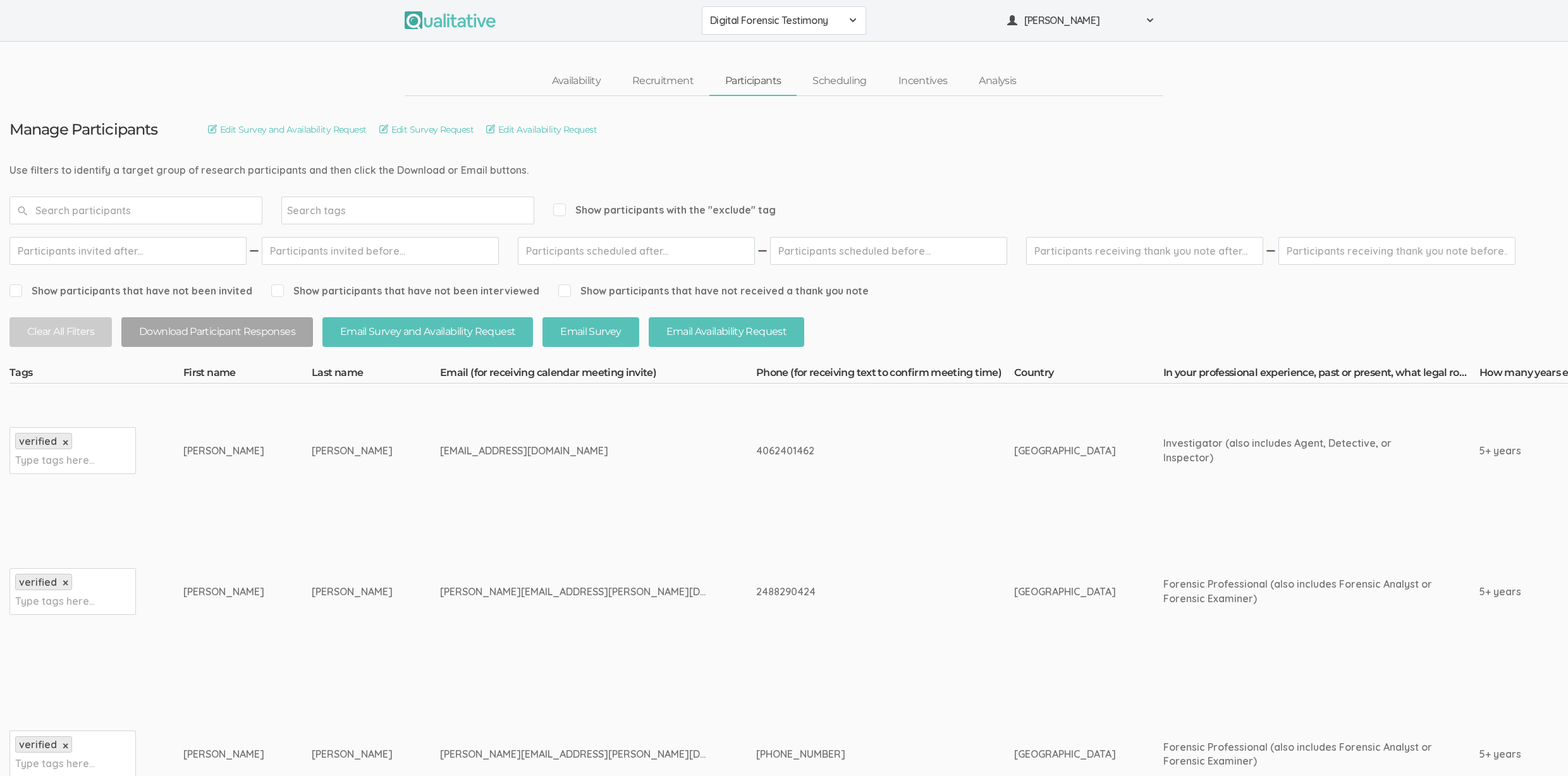
click at [312, 456] on div "[PERSON_NAME]" at bounding box center [352, 451] width 81 height 15
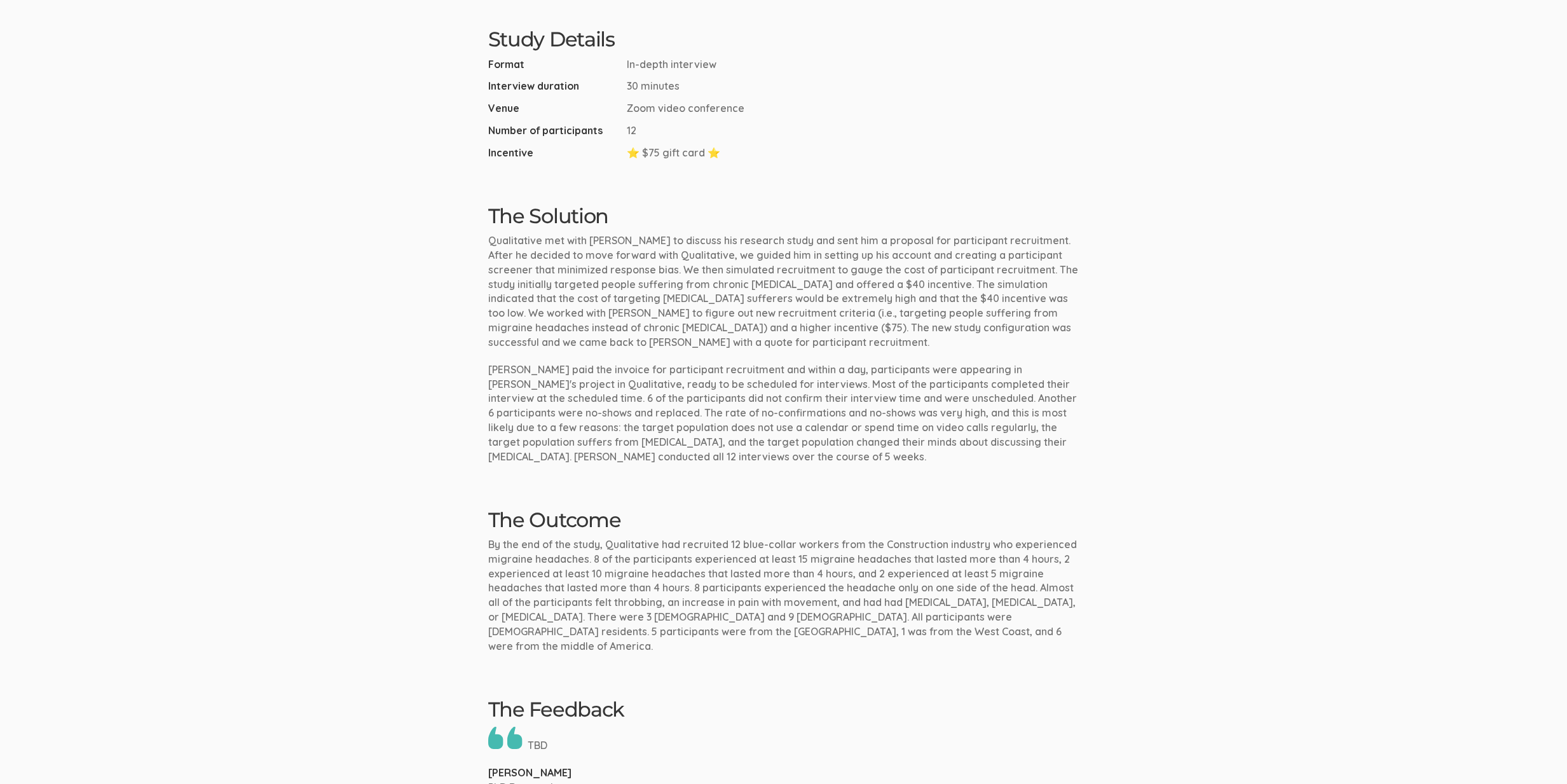
scroll to position [607, 0]
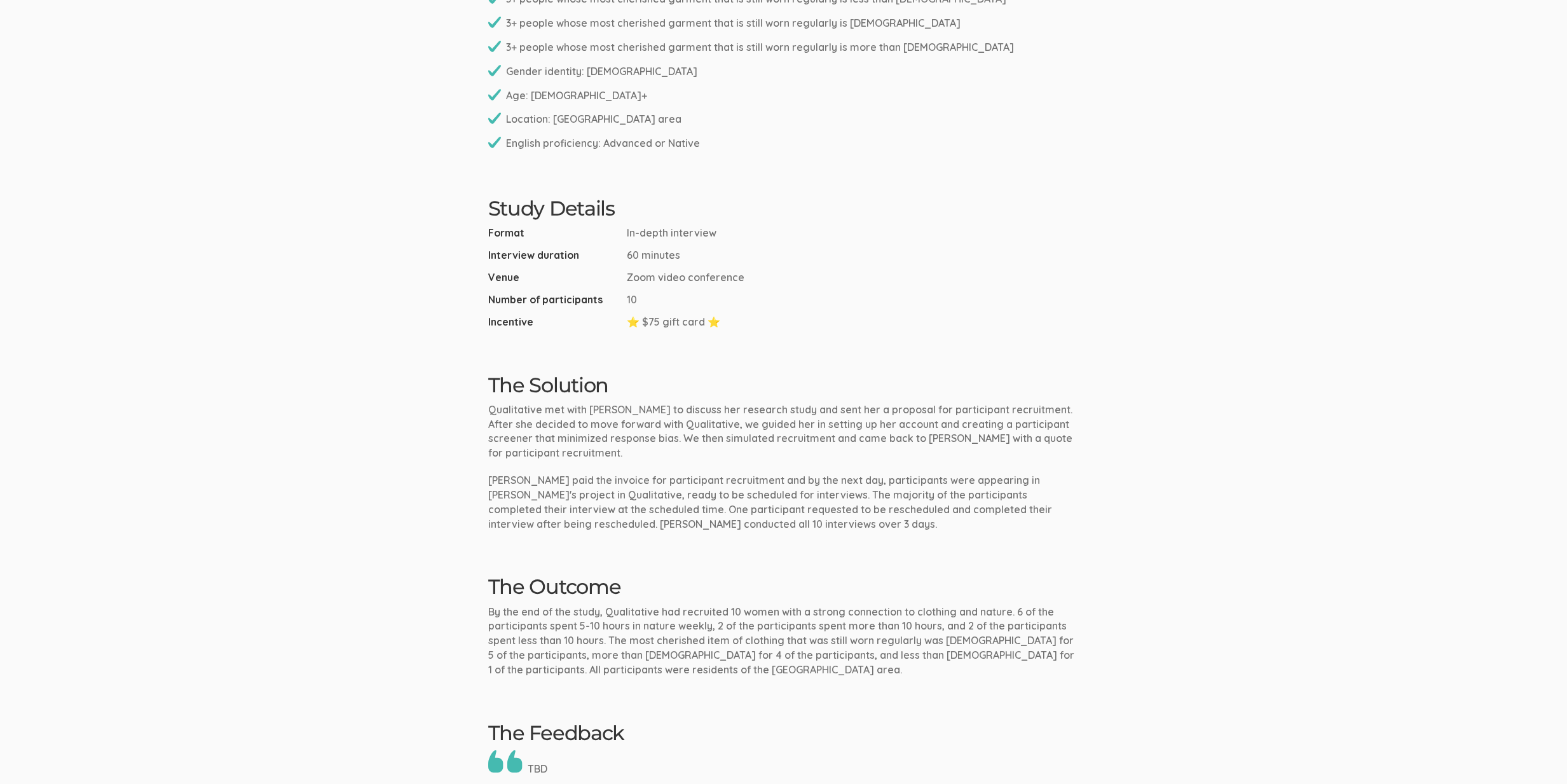
scroll to position [905, 0]
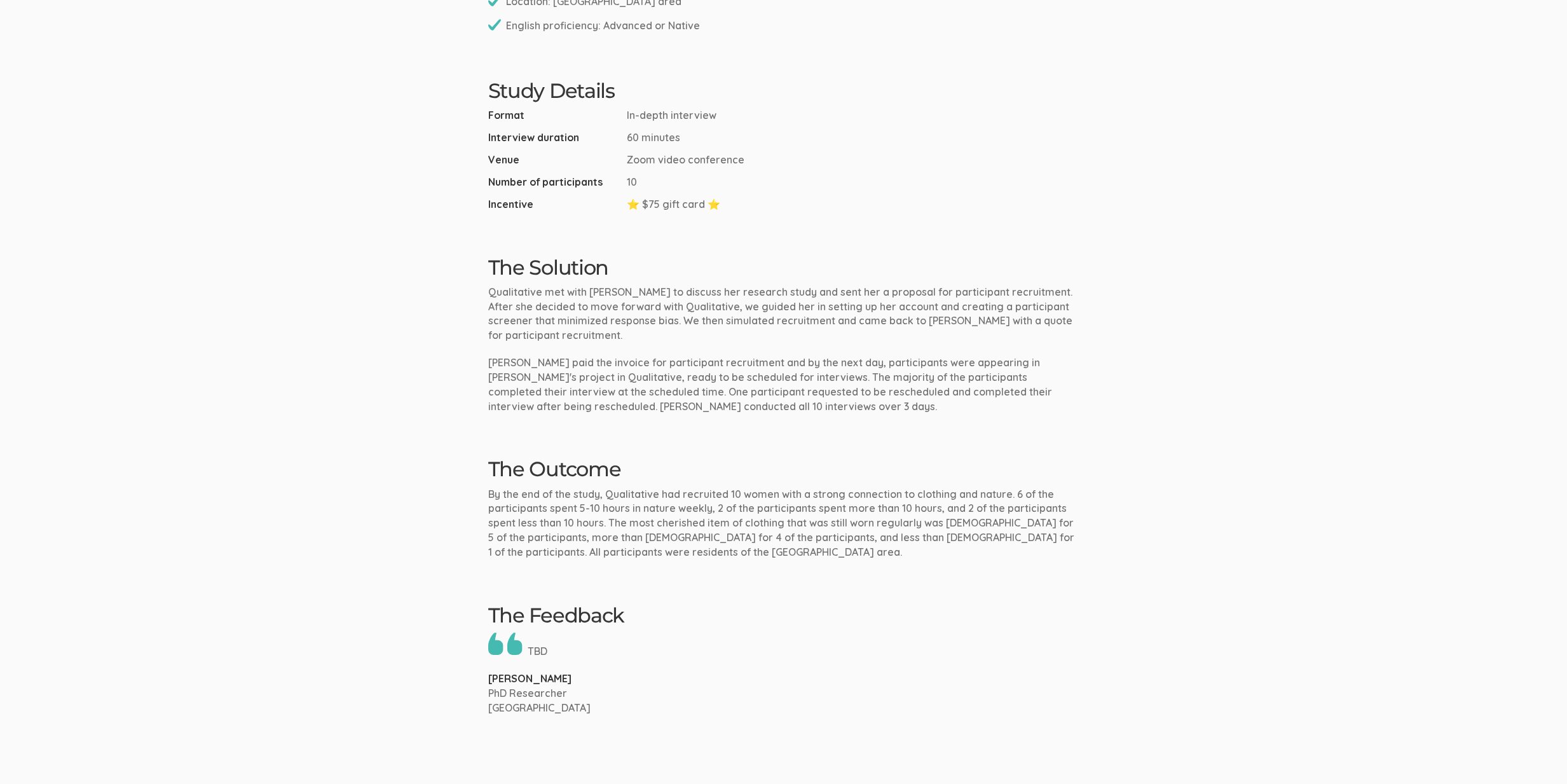
click at [906, 156] on li "Venue Zoom video conference" at bounding box center [784, 160] width 592 height 15
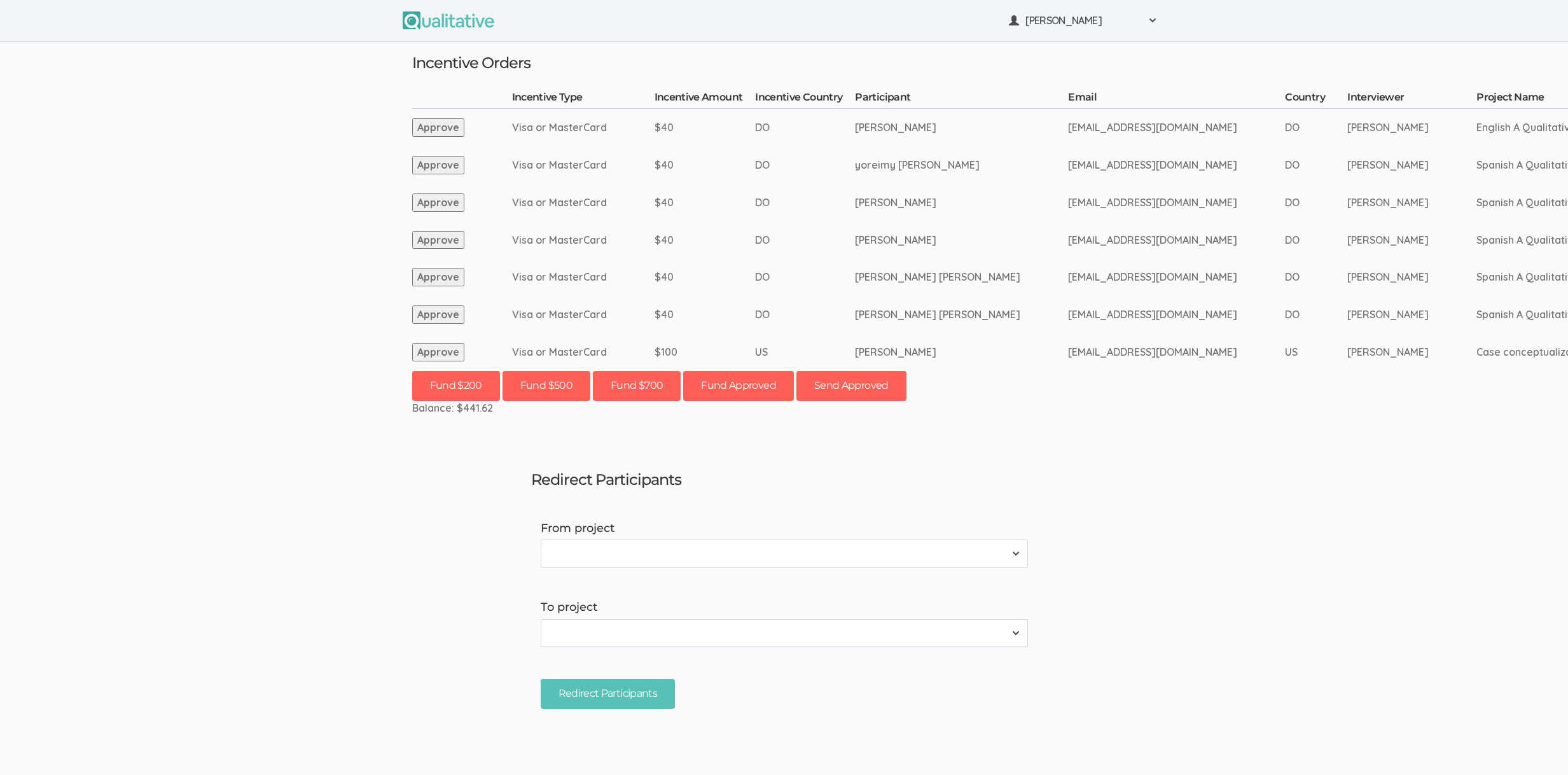
click at [198, 198] on ui-view "[PERSON_NAME] Project Workspace Profile Organization Settings" at bounding box center [784, 388] width 1568 height 775
